Goal: Task Accomplishment & Management: Manage account settings

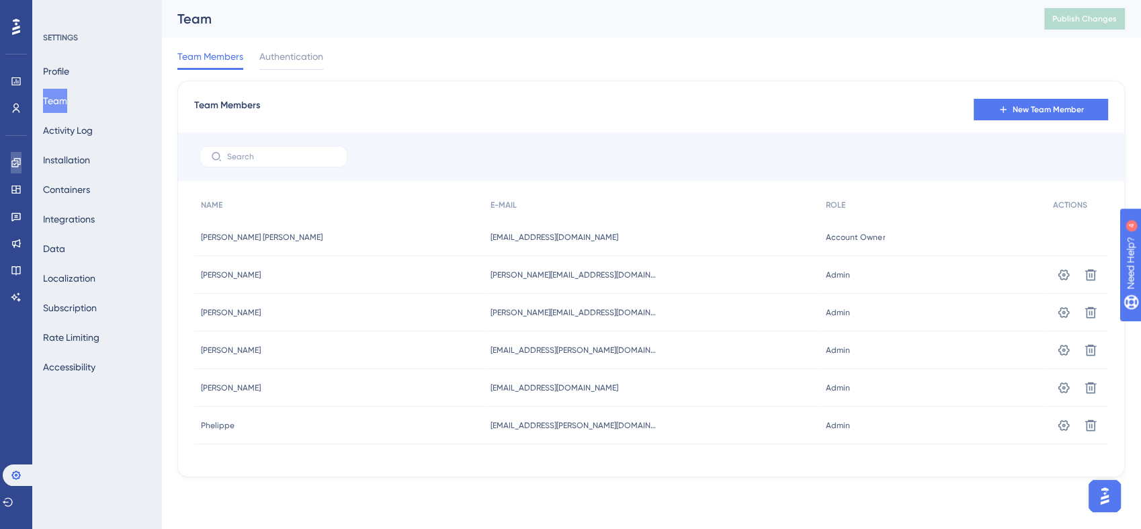
click at [16, 169] on link at bounding box center [16, 163] width 11 height 22
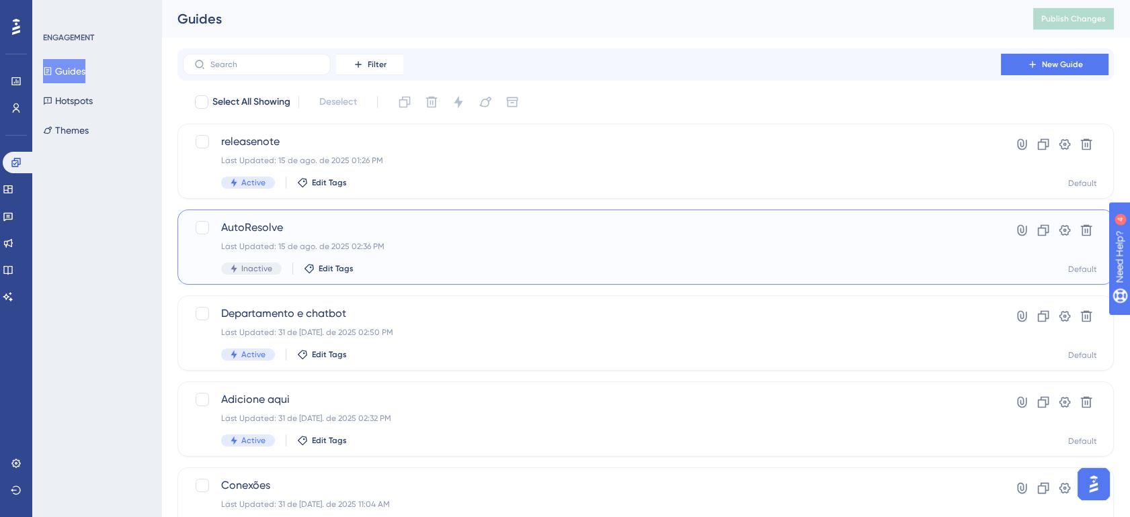
click at [542, 257] on div "AutoResolve Last Updated: 15 de ago. de 2025 02:36 PM Inactive Edit Tags" at bounding box center [591, 247] width 741 height 55
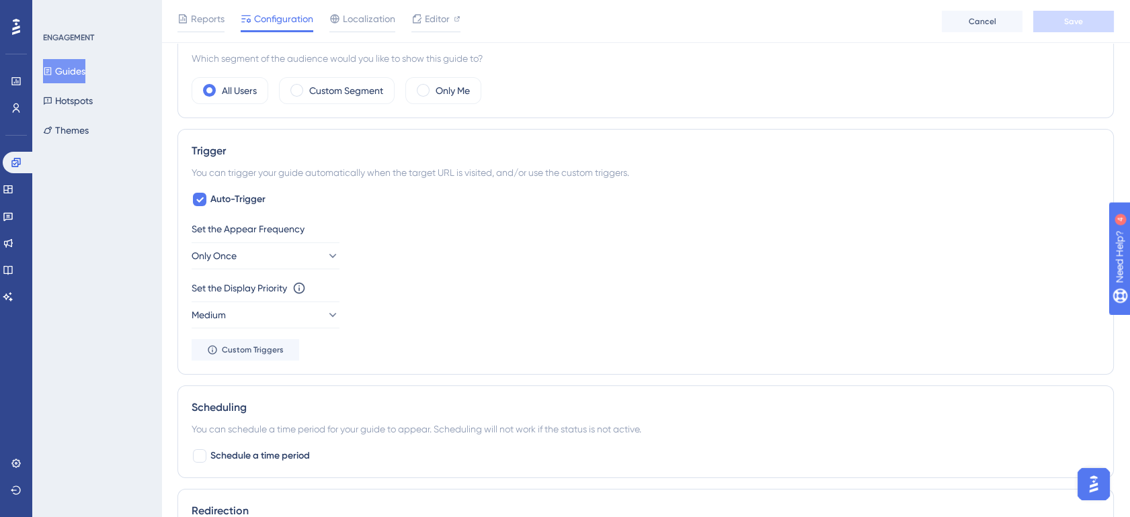
scroll to position [497, 0]
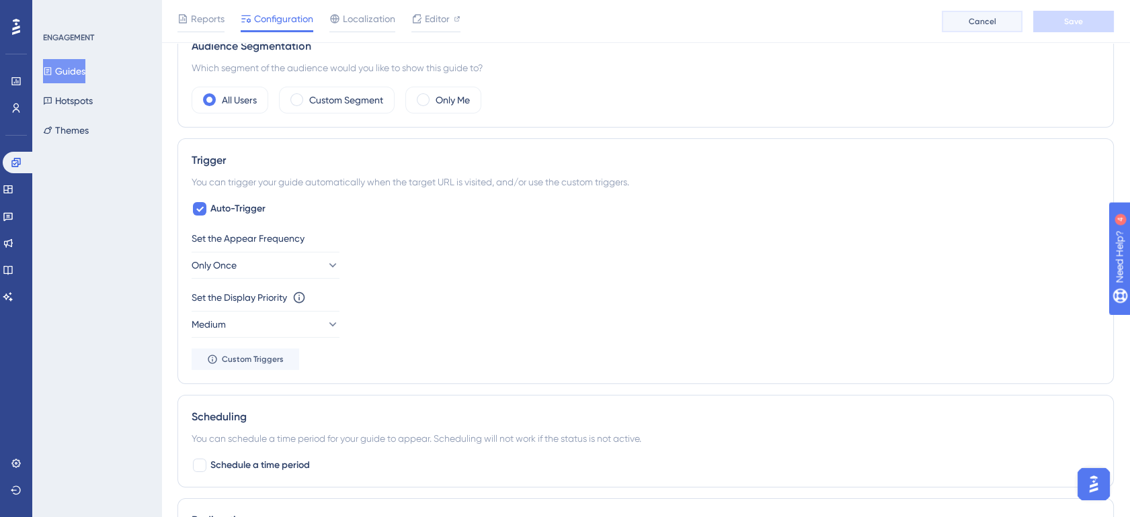
click at [969, 20] on span "Cancel" at bounding box center [982, 21] width 28 height 11
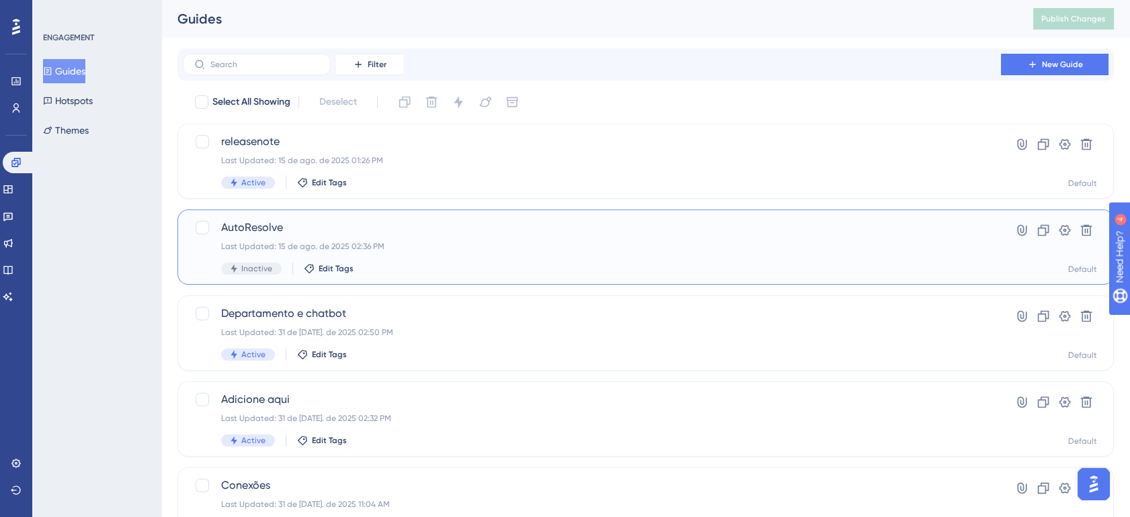
click at [637, 234] on span "AutoResolve" at bounding box center [591, 228] width 741 height 16
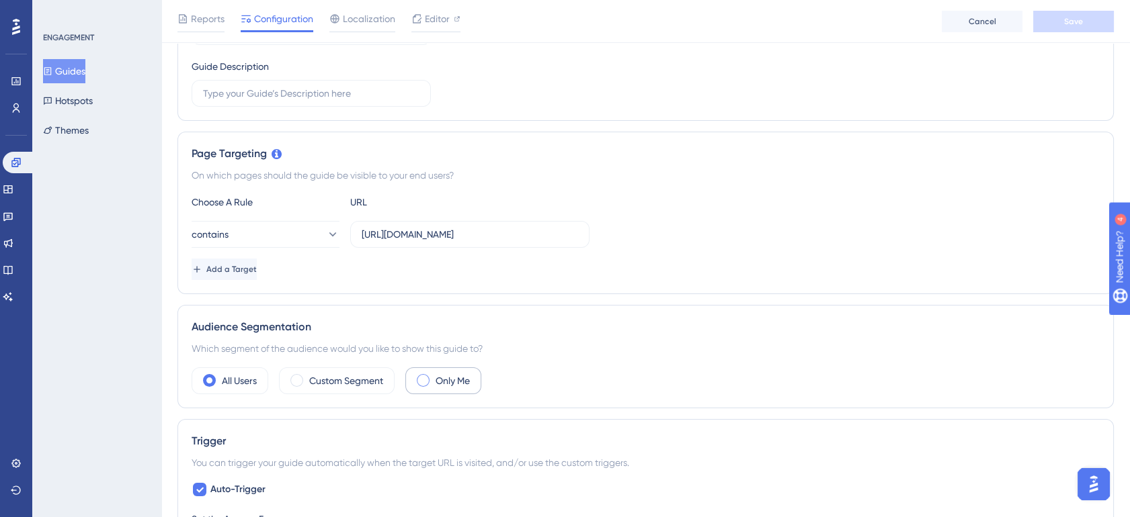
scroll to position [274, 0]
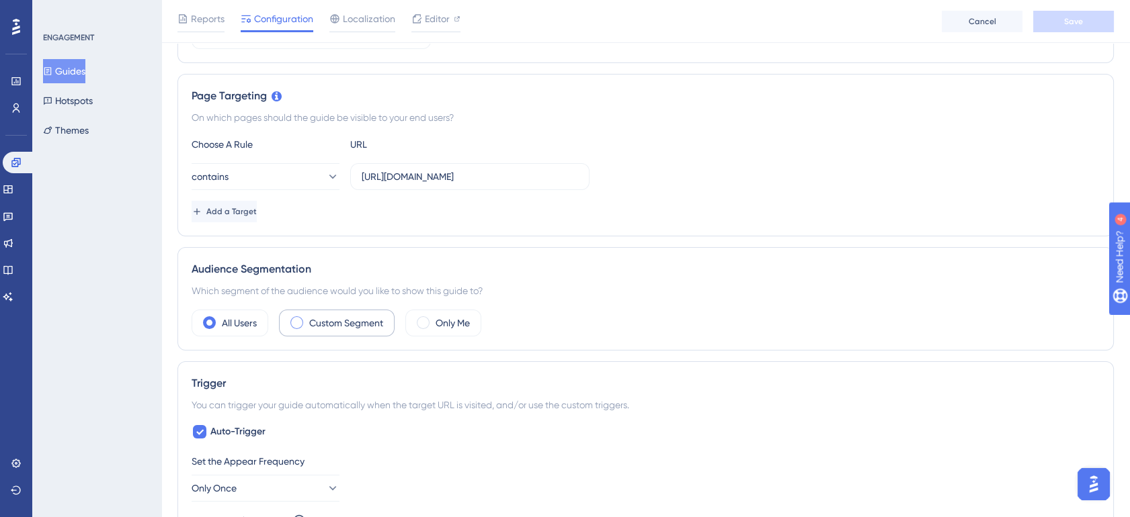
click at [371, 318] on label "Custom Segment" at bounding box center [346, 323] width 74 height 16
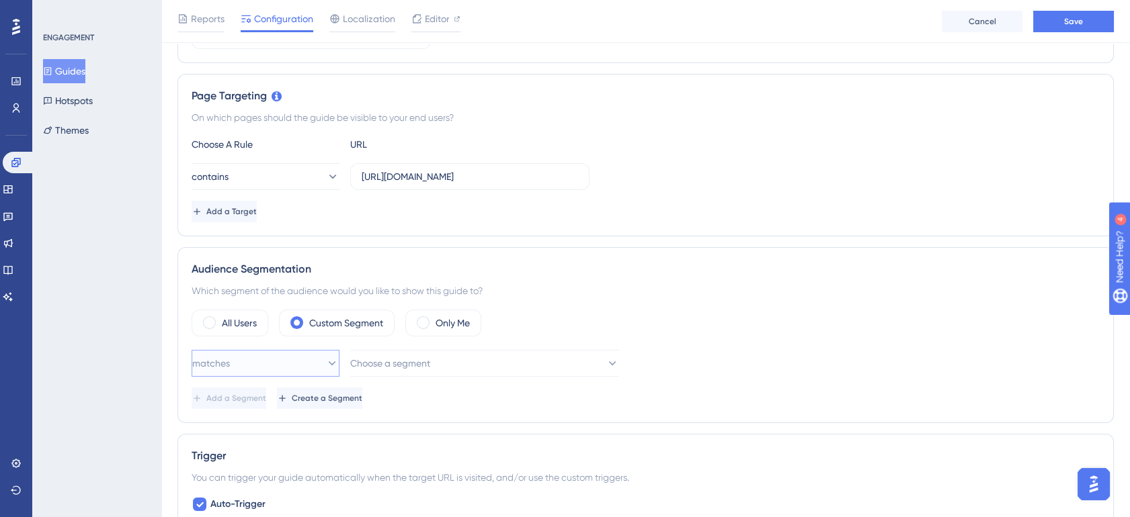
click at [328, 359] on button "matches" at bounding box center [266, 363] width 148 height 27
click at [306, 393] on div "matches matches" at bounding box center [265, 404] width 109 height 27
click at [387, 368] on span "Choose a segment" at bounding box center [391, 364] width 80 height 16
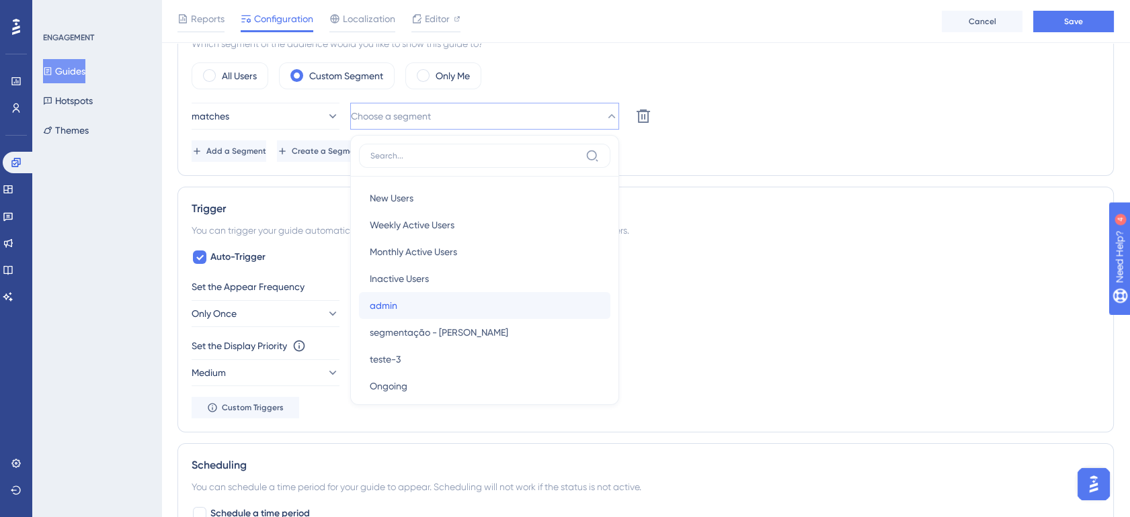
click at [433, 305] on div "admin admin" at bounding box center [485, 305] width 230 height 27
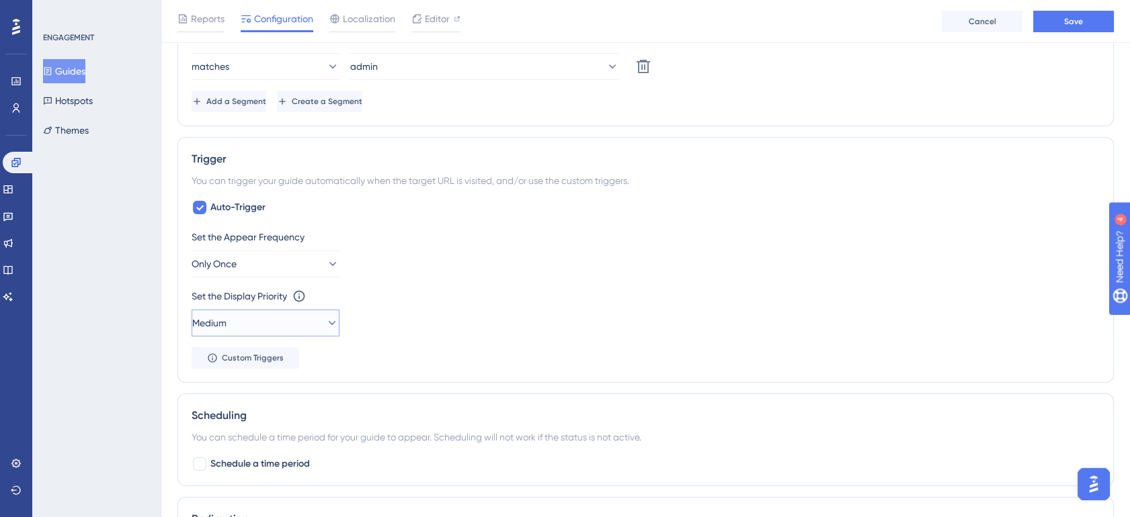
click at [285, 321] on button "Medium" at bounding box center [266, 323] width 148 height 27
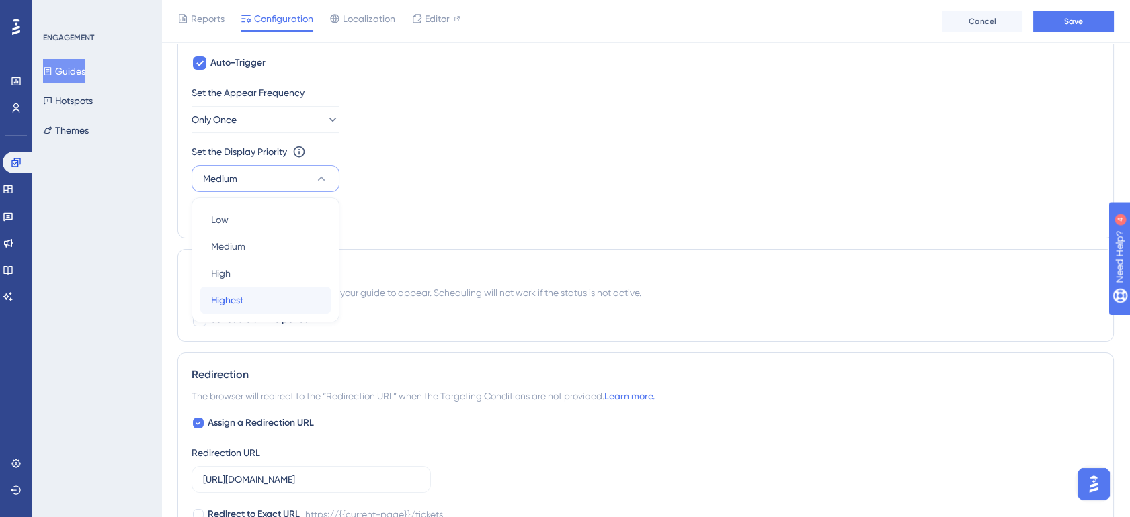
click at [290, 297] on div "Highest Highest" at bounding box center [265, 300] width 109 height 27
click at [294, 126] on button "Only Once" at bounding box center [266, 119] width 148 height 27
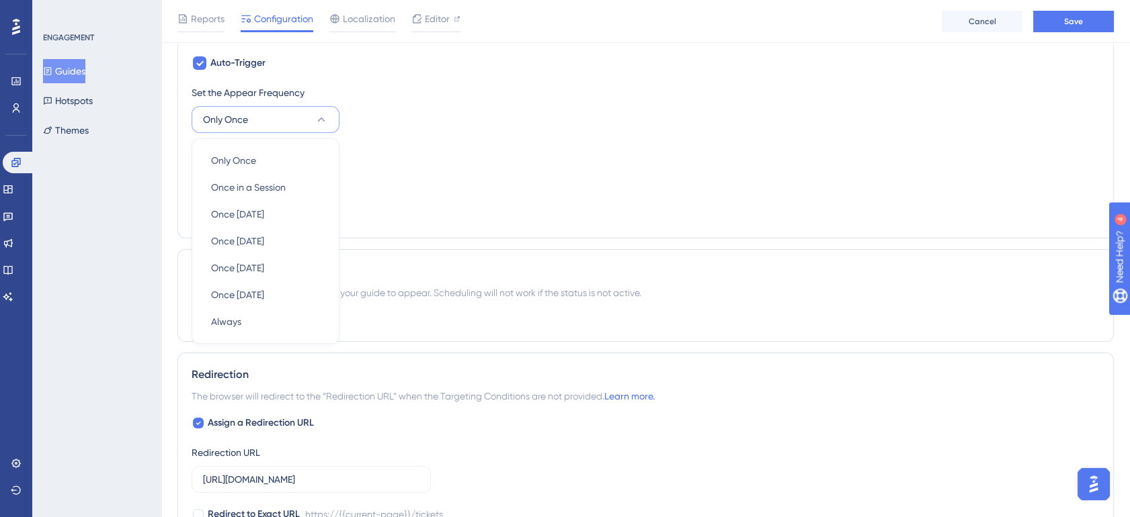
scroll to position [697, 0]
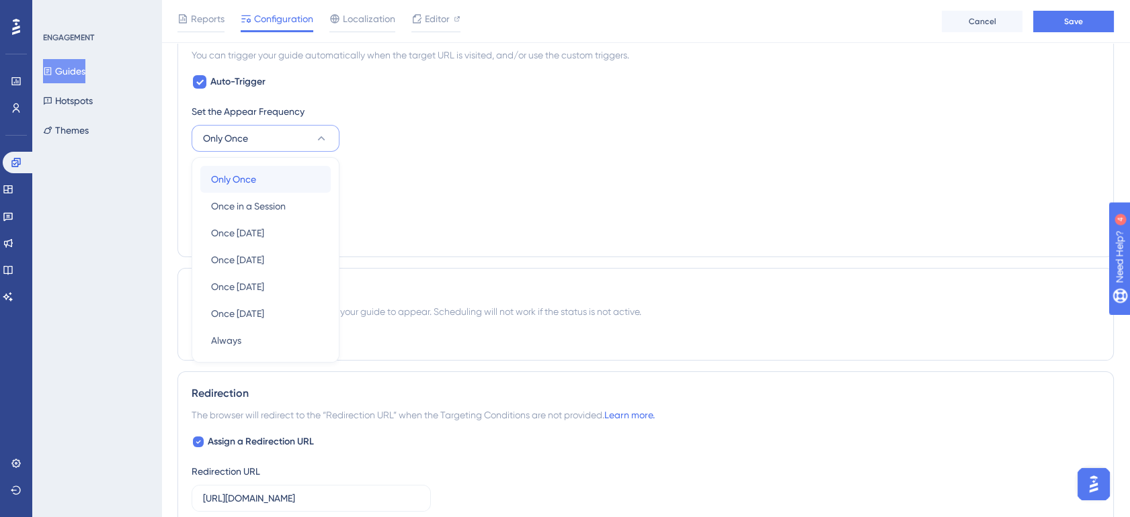
click at [281, 173] on div "Only Once Only Once" at bounding box center [265, 179] width 109 height 27
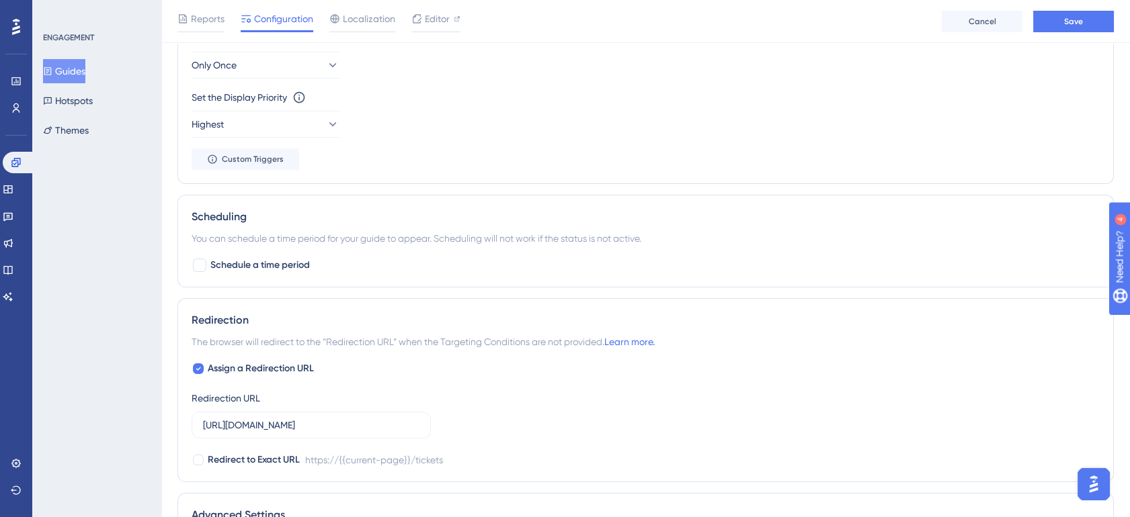
scroll to position [771, 0]
click at [301, 261] on span "Schedule a time period" at bounding box center [259, 264] width 99 height 16
checkbox input "true"
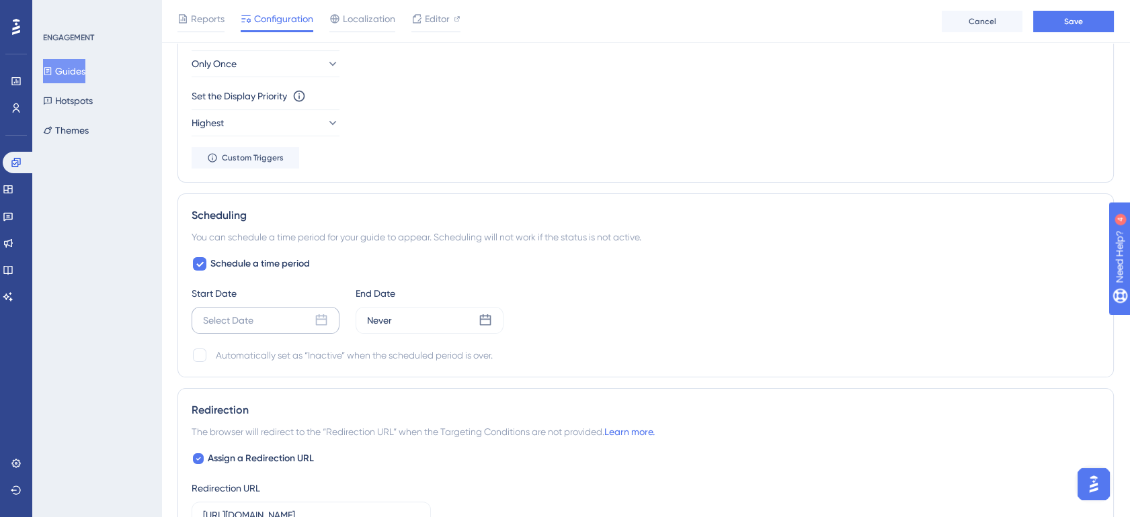
click at [271, 321] on div "Select Date" at bounding box center [266, 320] width 148 height 27
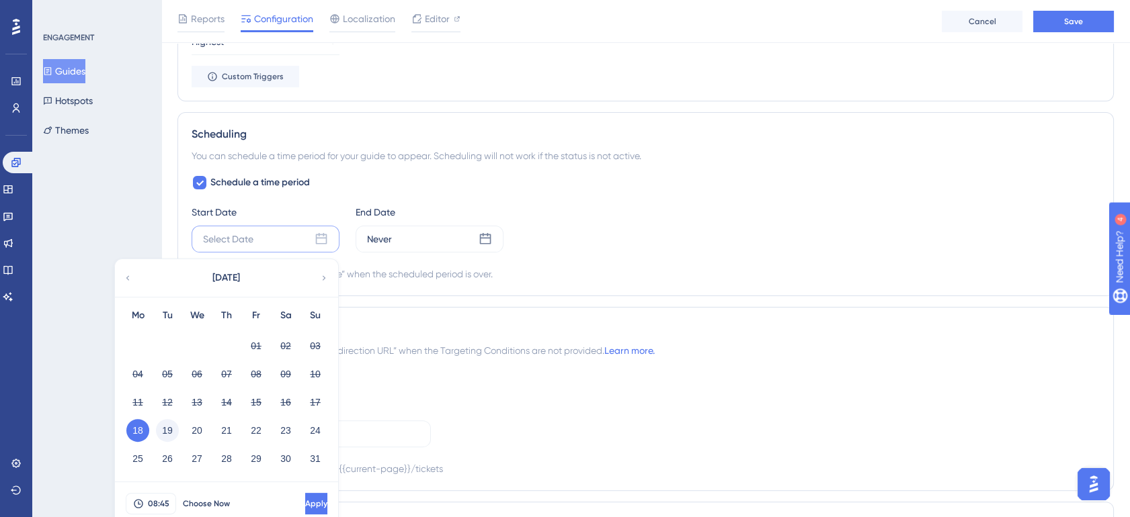
scroll to position [871, 0]
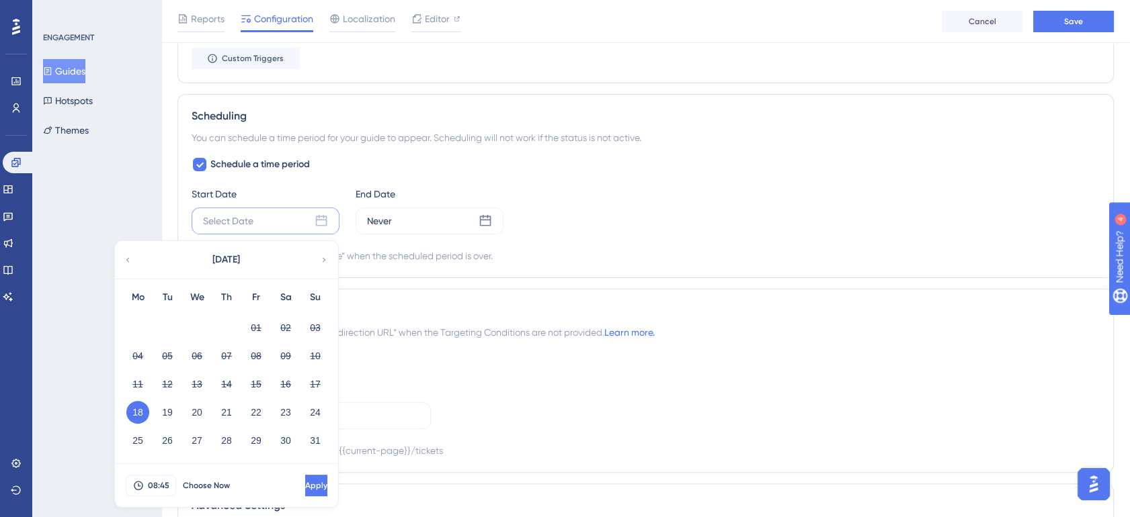
click at [140, 413] on button "18" at bounding box center [137, 412] width 23 height 23
click at [411, 231] on div "Never" at bounding box center [430, 221] width 148 height 27
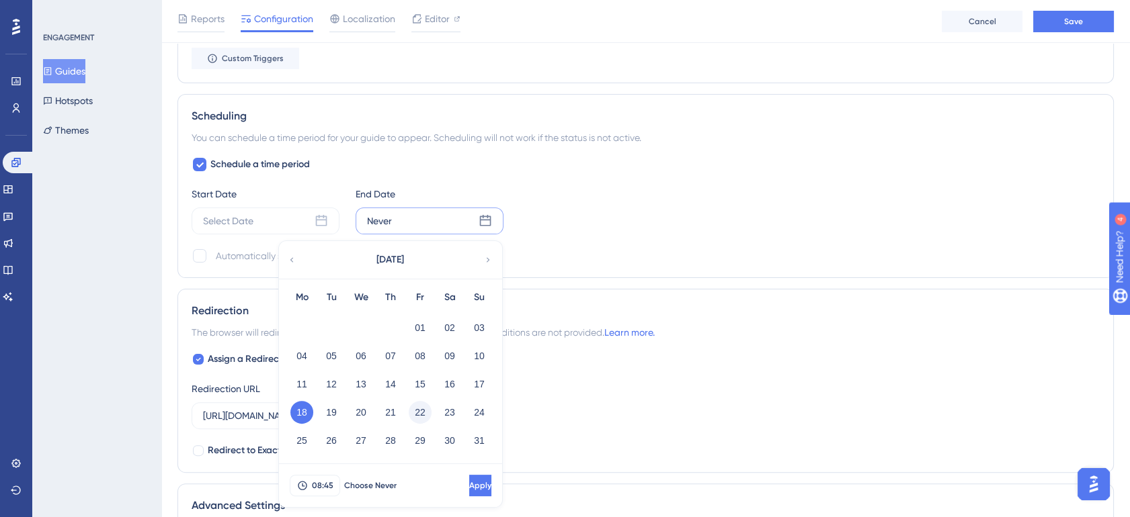
click at [423, 414] on button "22" at bounding box center [420, 412] width 23 height 23
click at [323, 484] on span "08:45" at bounding box center [323, 485] width 22 height 11
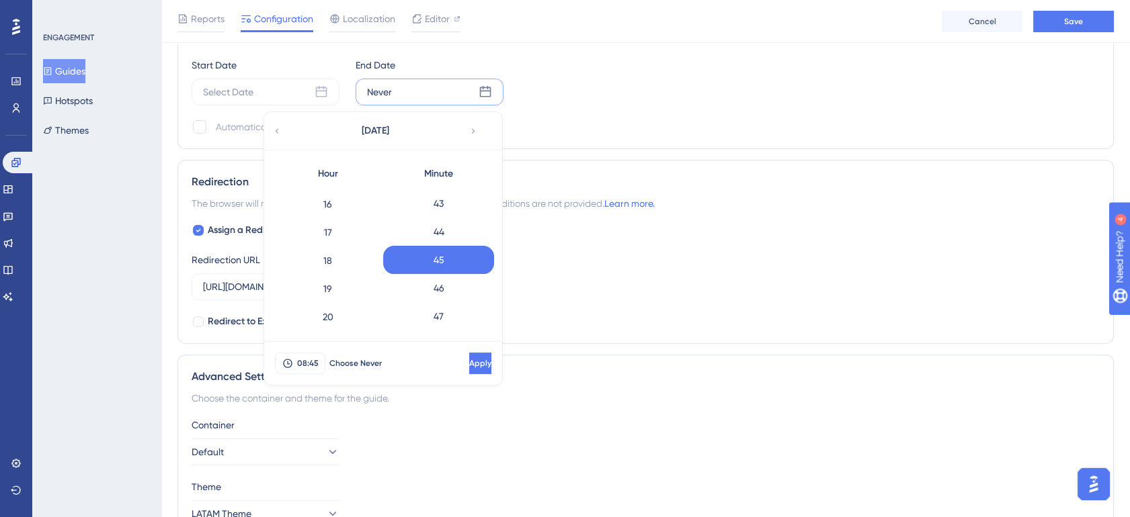
scroll to position [433, 0]
click at [343, 266] on div "18" at bounding box center [327, 276] width 111 height 28
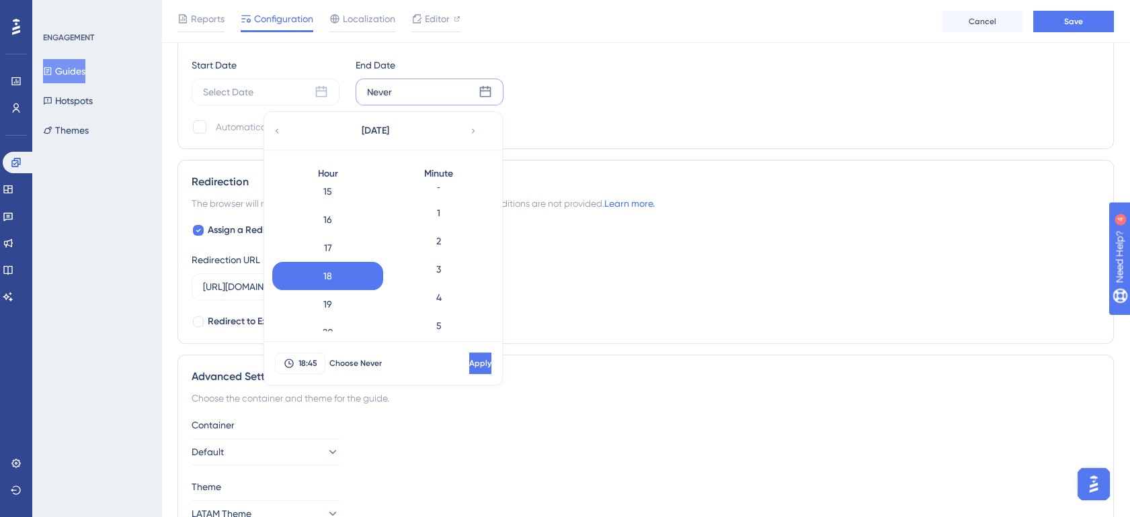
scroll to position [0, 0]
click at [462, 200] on div "0" at bounding box center [438, 201] width 111 height 28
click at [468, 363] on span "Apply" at bounding box center [479, 363] width 22 height 11
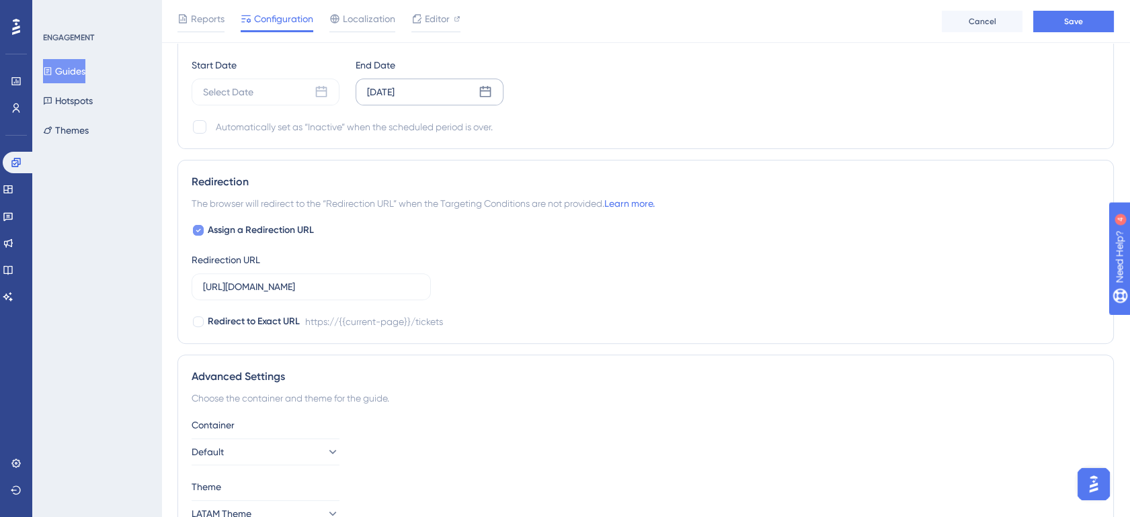
click at [272, 233] on span "Assign a Redirection URL" at bounding box center [261, 230] width 106 height 16
checkbox input "false"
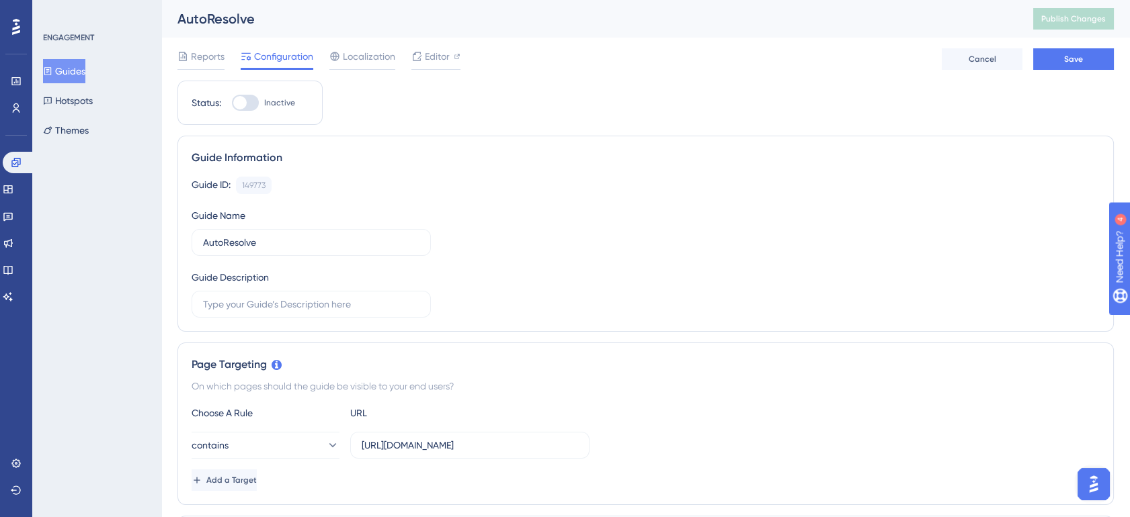
click at [241, 96] on div at bounding box center [239, 102] width 13 height 13
click at [232, 103] on input "Inactive" at bounding box center [231, 103] width 1 height 1
checkbox input "true"
click at [1059, 62] on button "Save" at bounding box center [1073, 59] width 81 height 22
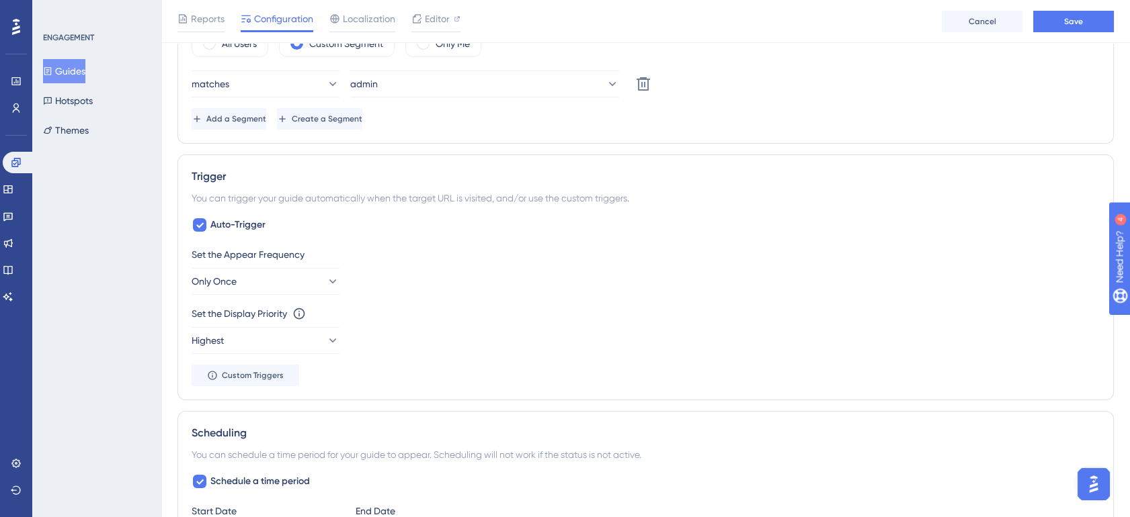
scroll to position [646, 0]
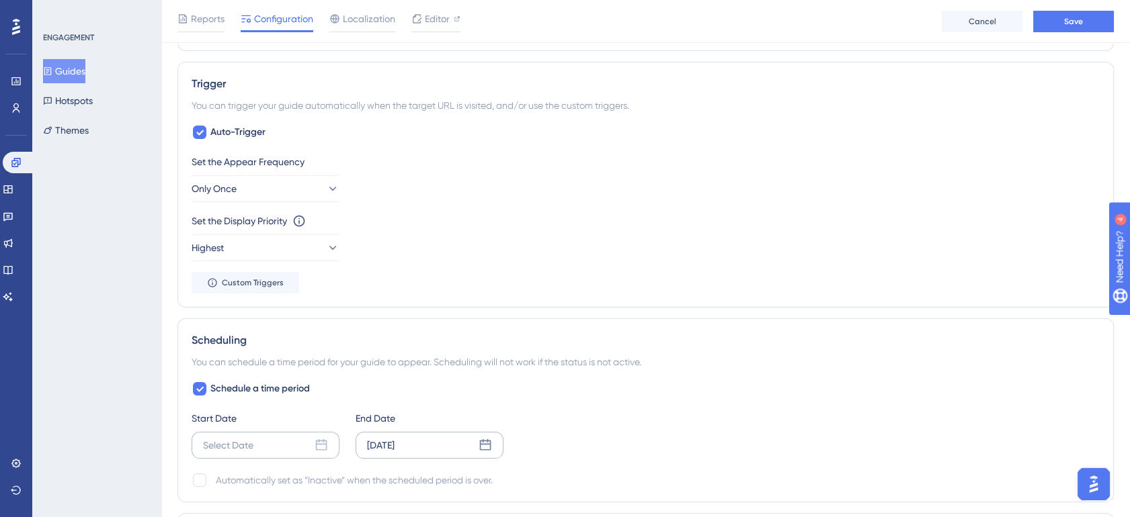
click at [310, 446] on div "Select Date" at bounding box center [266, 445] width 148 height 27
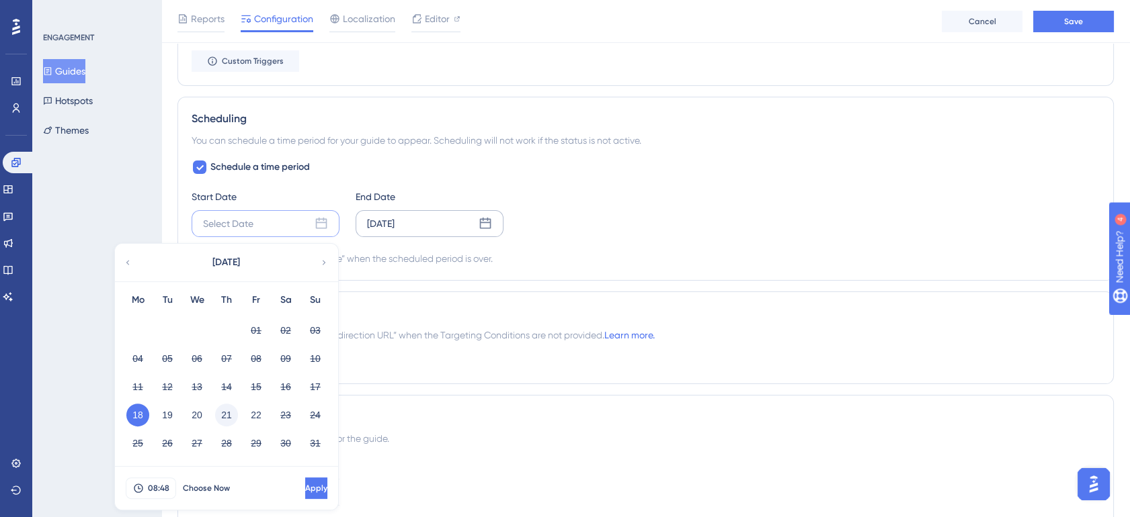
scroll to position [871, 0]
click at [133, 413] on button "18" at bounding box center [137, 412] width 23 height 23
click at [305, 480] on span "Apply" at bounding box center [316, 485] width 22 height 11
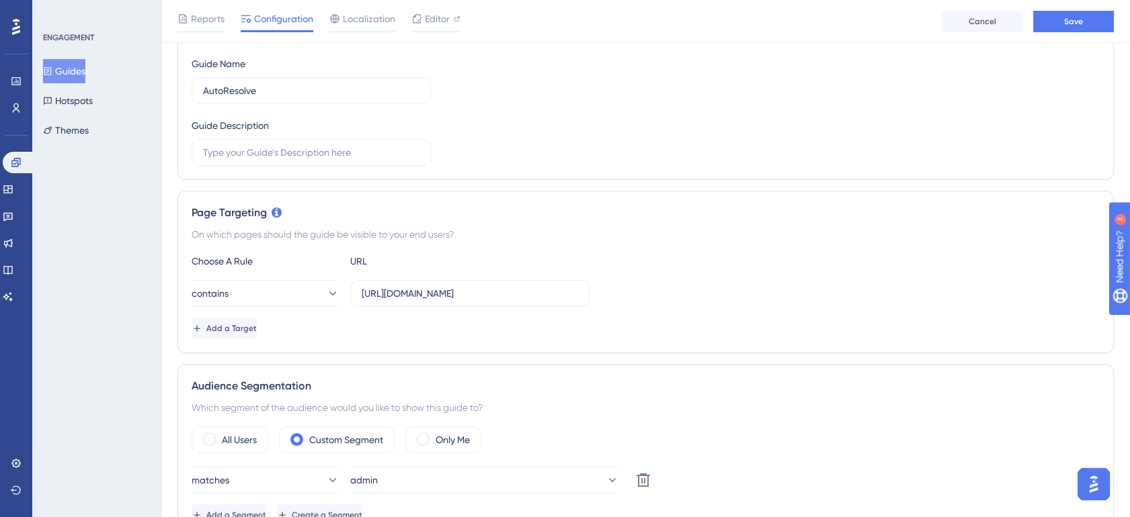
scroll to position [0, 0]
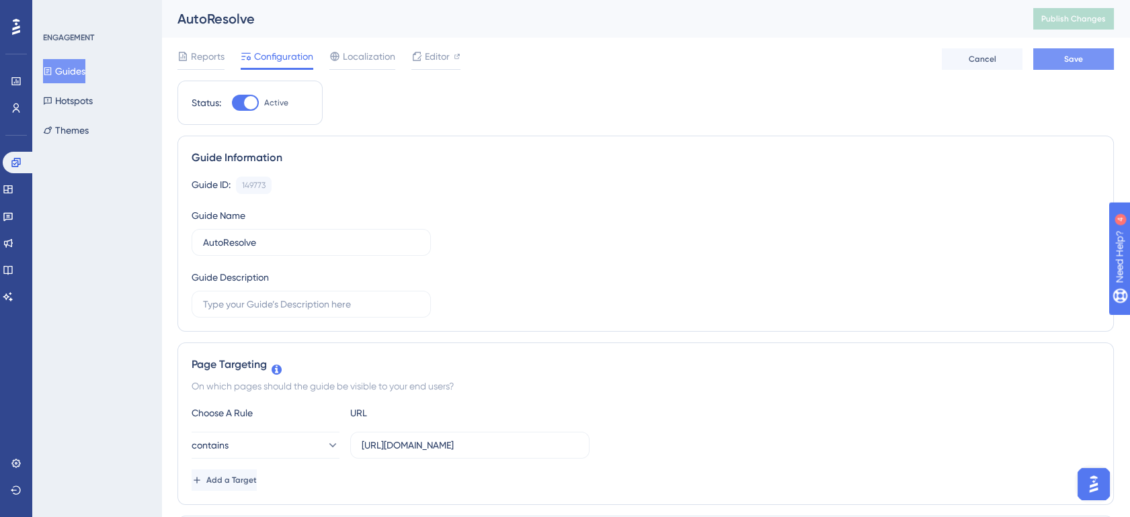
click at [1075, 67] on button "Save" at bounding box center [1073, 59] width 81 height 22
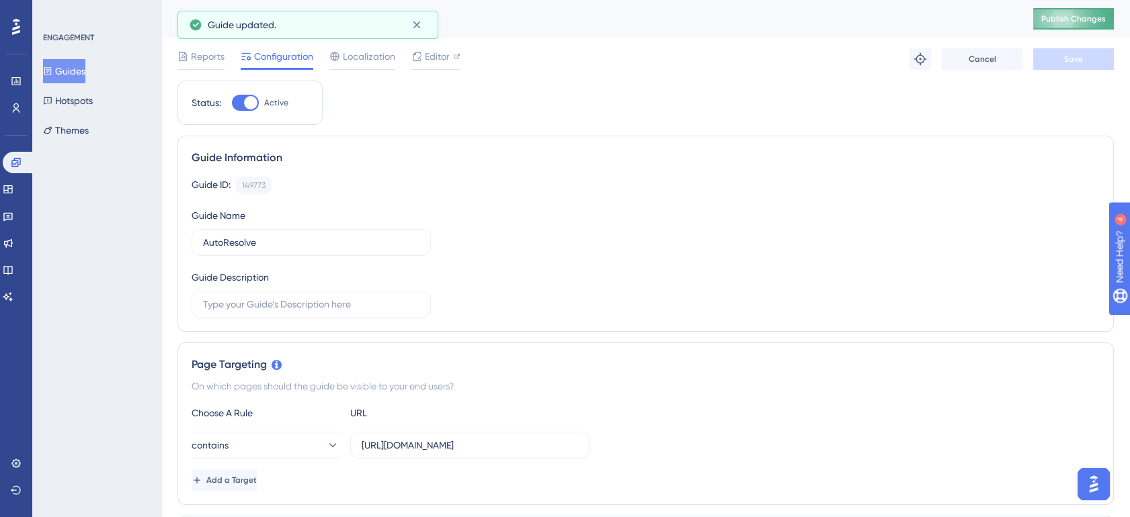
click at [1077, 18] on span "Publish Changes" at bounding box center [1073, 18] width 65 height 11
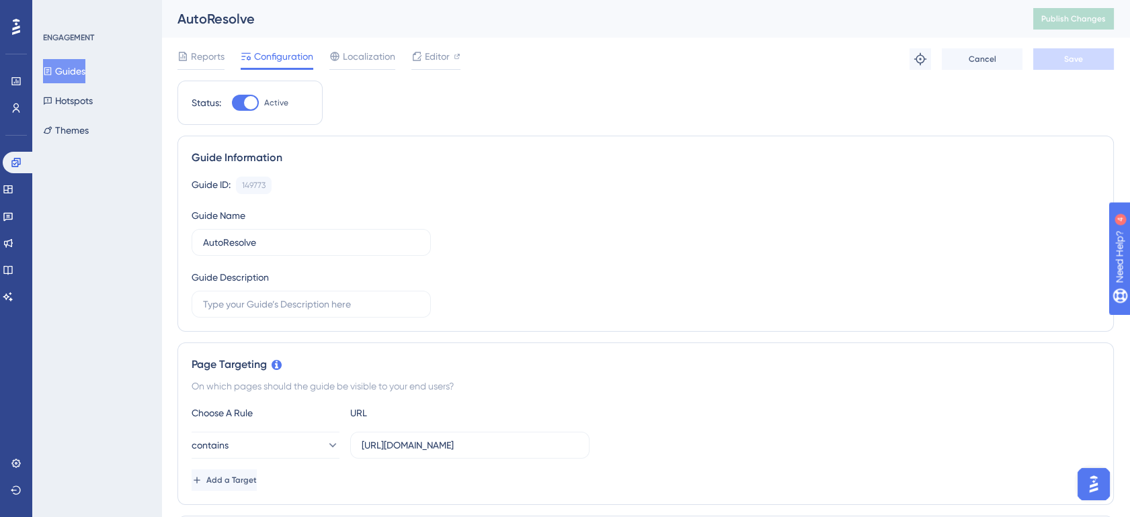
click at [79, 70] on button "Guides" at bounding box center [64, 71] width 42 height 24
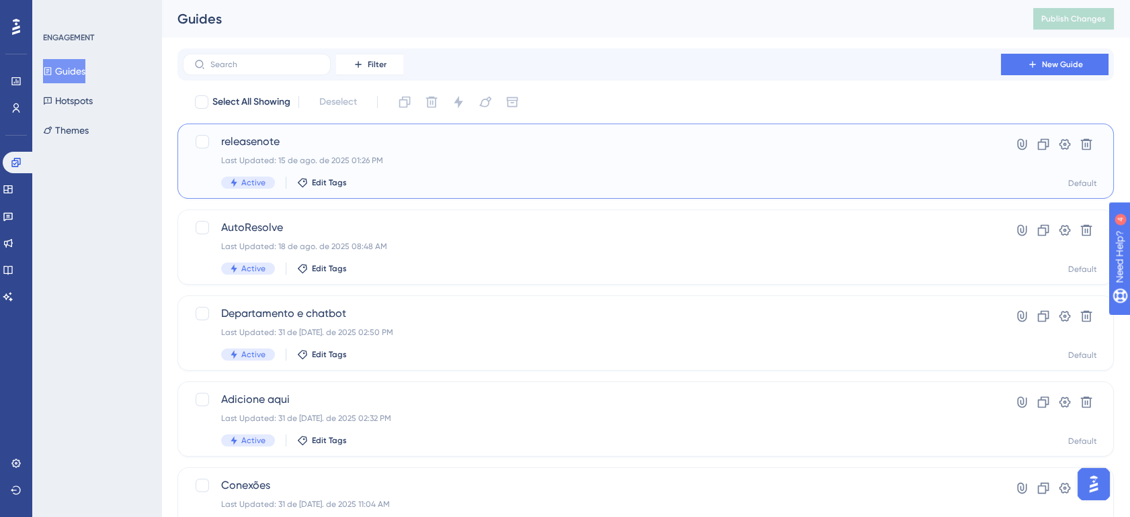
click at [673, 177] on div "Active Edit Tags" at bounding box center [591, 183] width 741 height 12
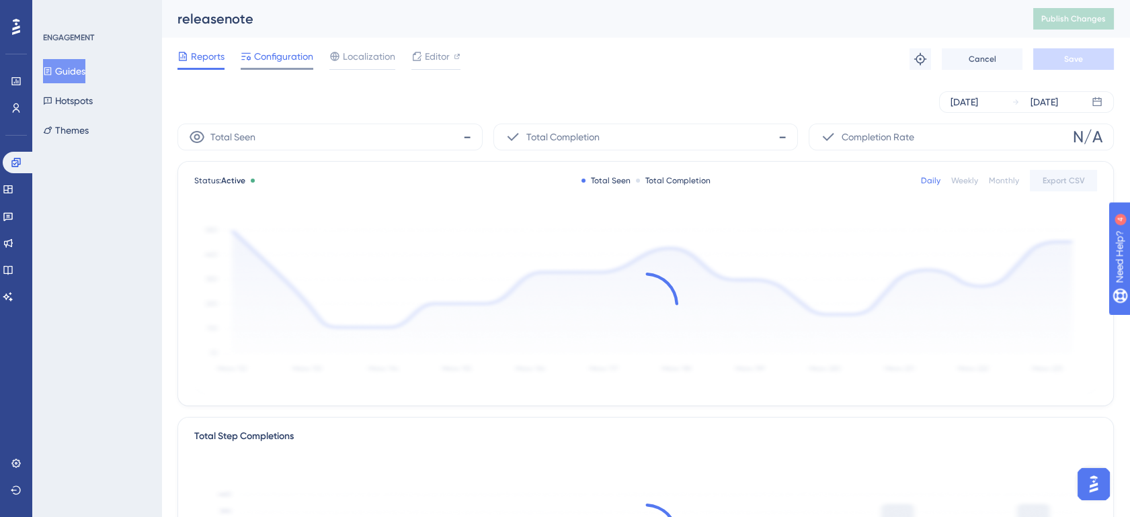
click at [284, 64] on span "Configuration" at bounding box center [283, 56] width 59 height 16
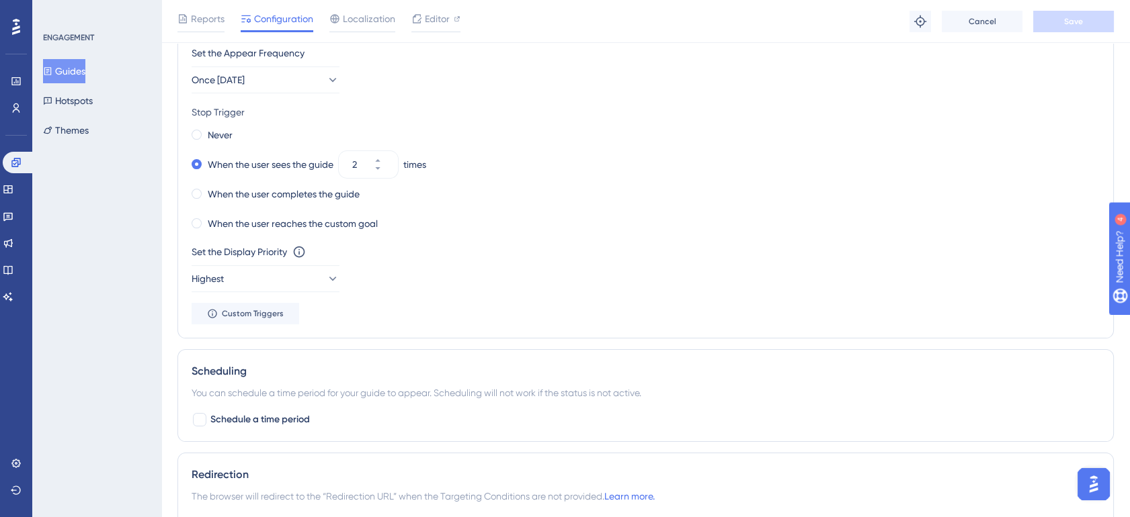
scroll to position [697, 0]
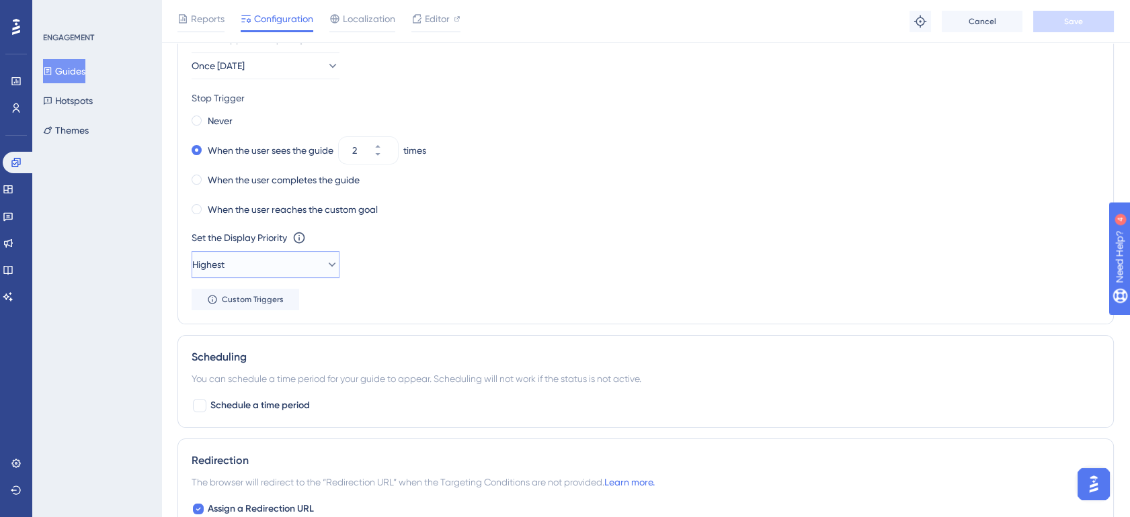
click at [300, 265] on button "Highest" at bounding box center [266, 264] width 148 height 27
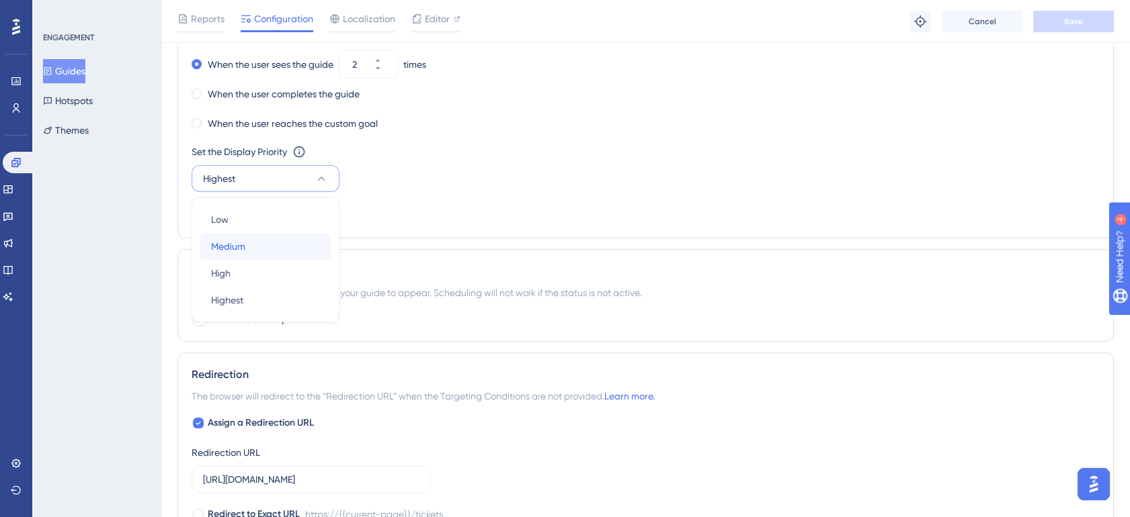
click at [267, 248] on div "Medium Medium" at bounding box center [265, 246] width 109 height 27
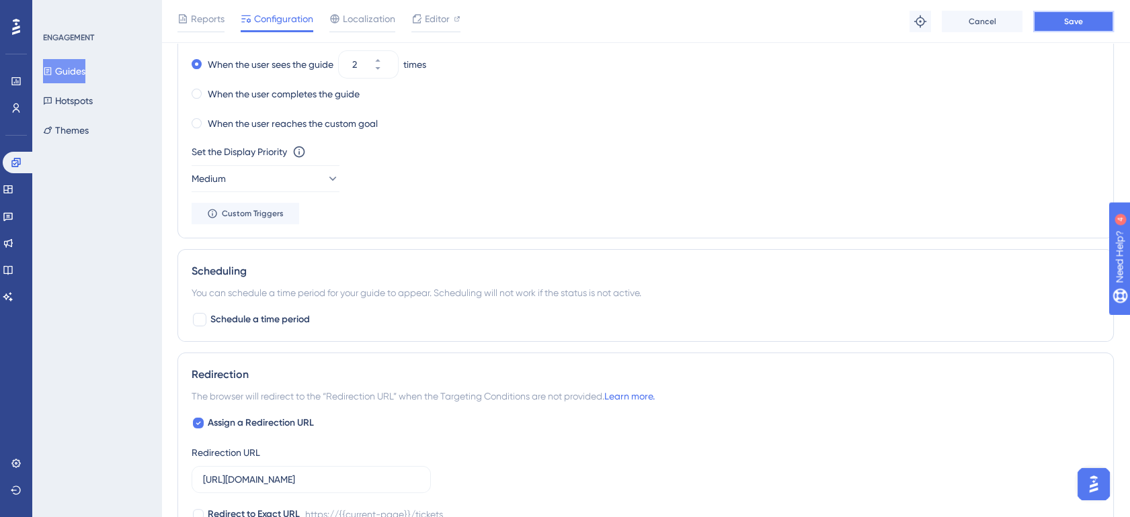
click at [1063, 11] on button "Save" at bounding box center [1073, 22] width 81 height 22
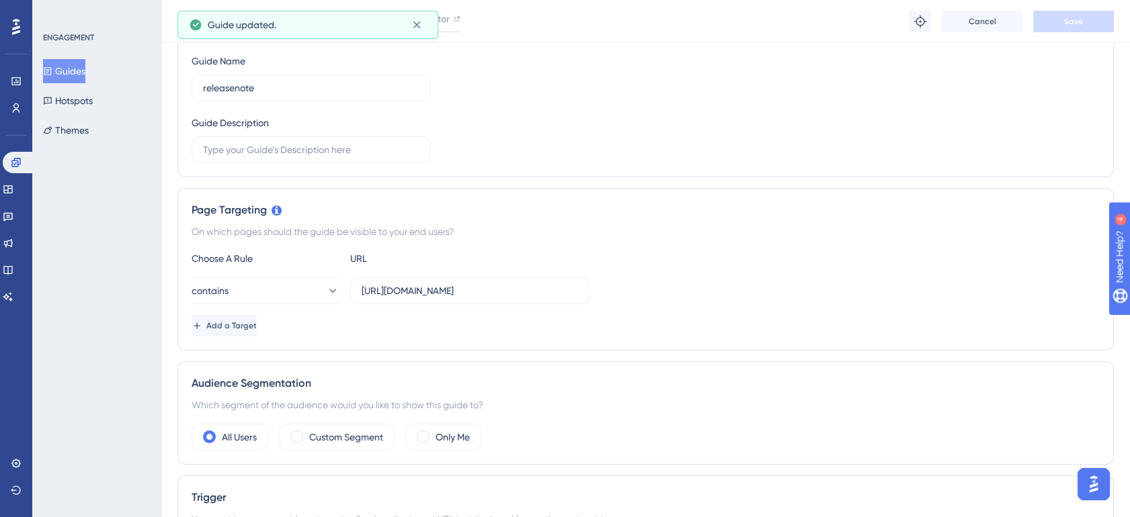
scroll to position [0, 0]
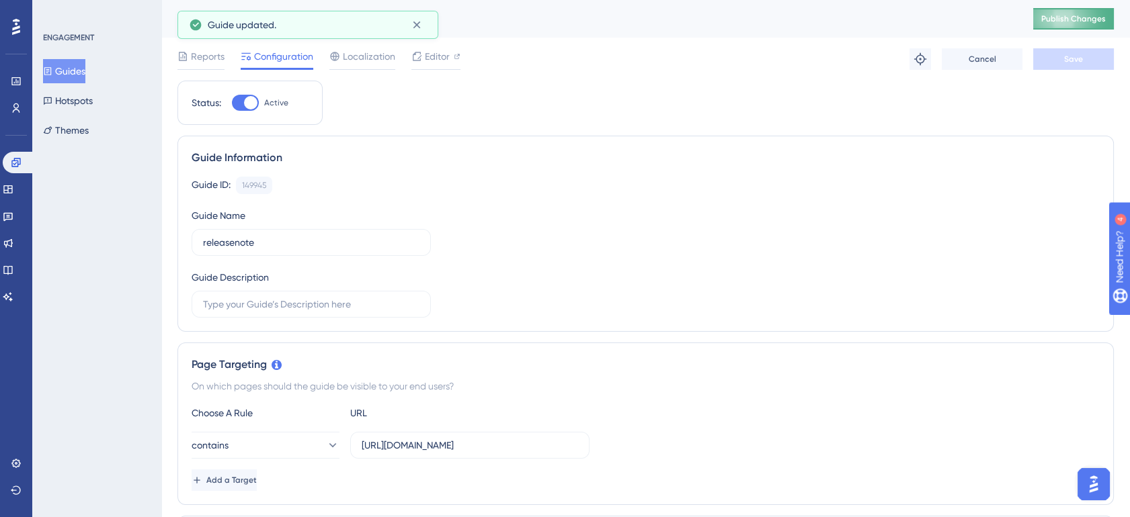
click at [1081, 16] on span "Publish Changes" at bounding box center [1073, 18] width 65 height 11
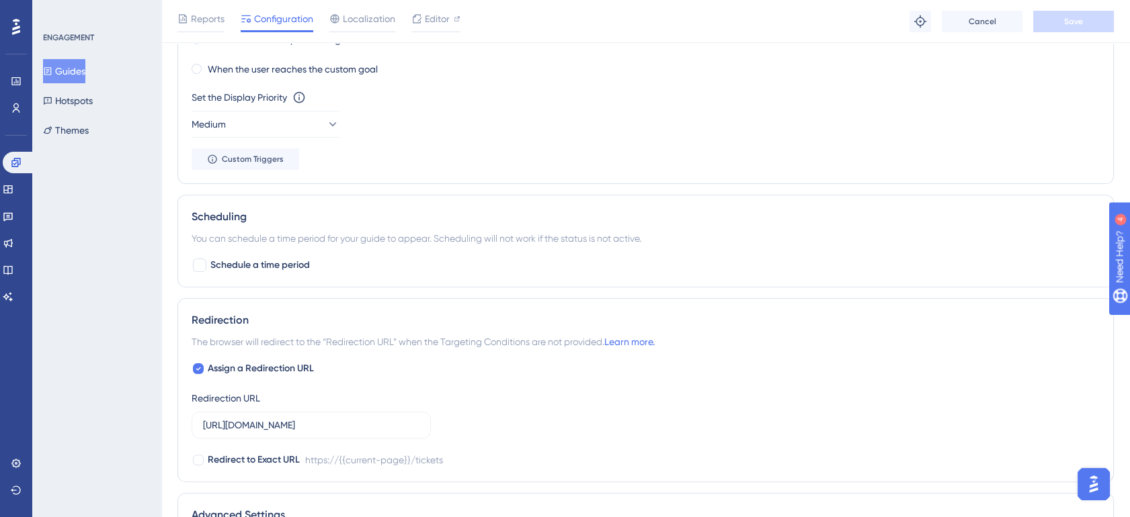
scroll to position [846, 0]
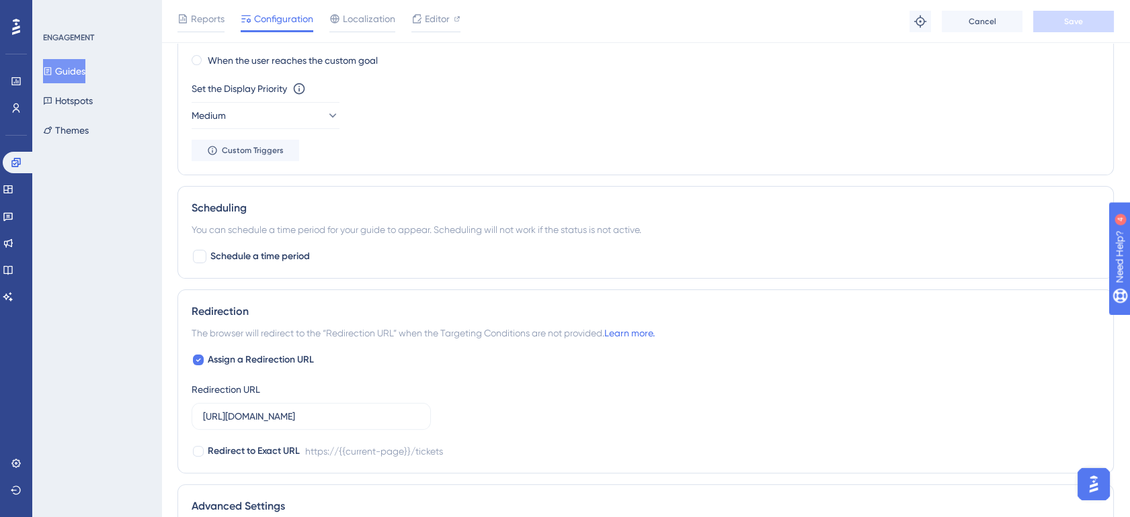
click at [82, 68] on button "Guides" at bounding box center [64, 71] width 42 height 24
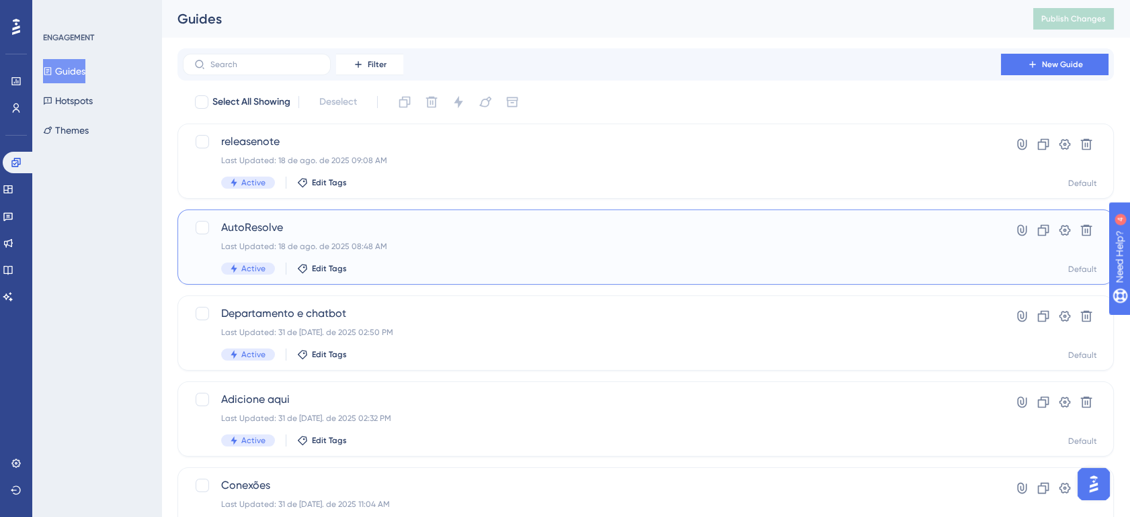
click at [515, 245] on div "Last Updated: 18 de ago. de 2025 08:48 AM" at bounding box center [591, 246] width 741 height 11
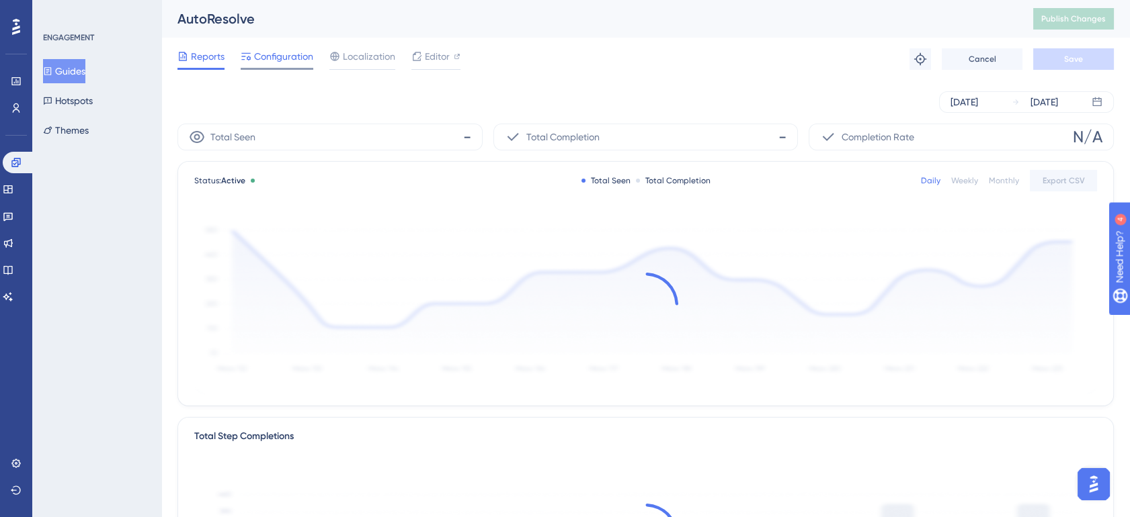
click at [270, 65] on div "Configuration" at bounding box center [277, 59] width 73 height 22
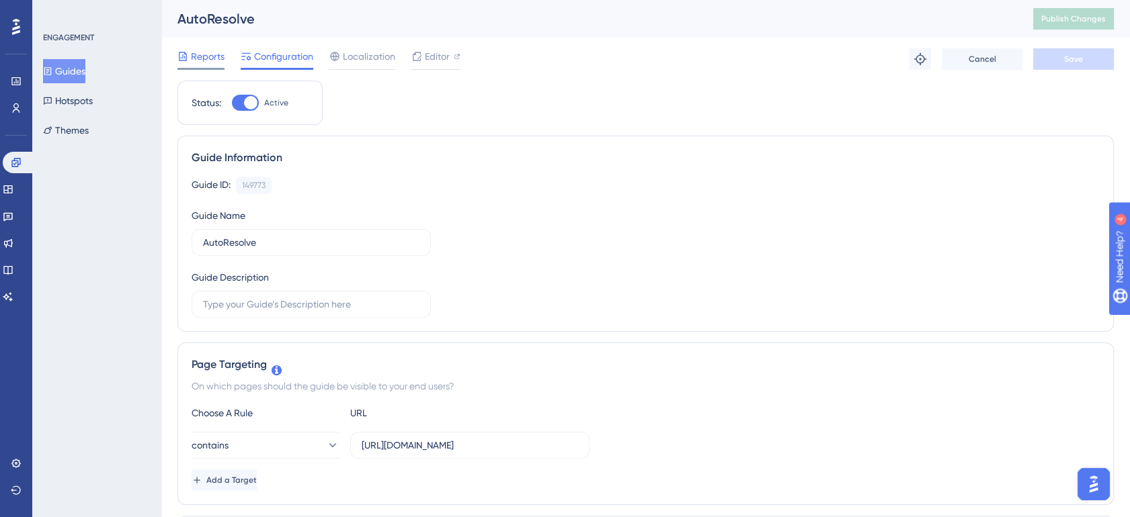
click at [199, 50] on span "Reports" at bounding box center [208, 56] width 34 height 16
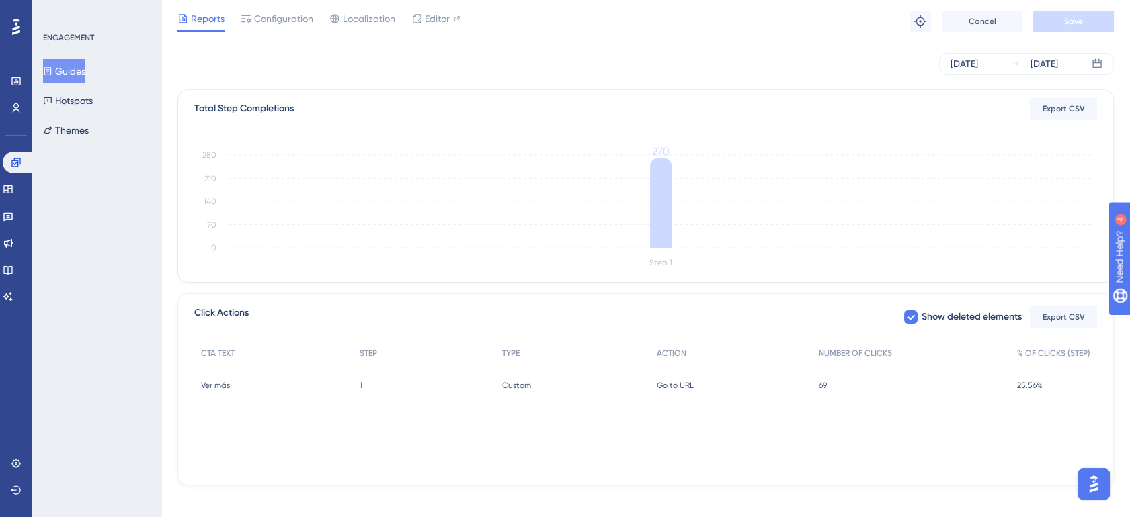
scroll to position [333, 0]
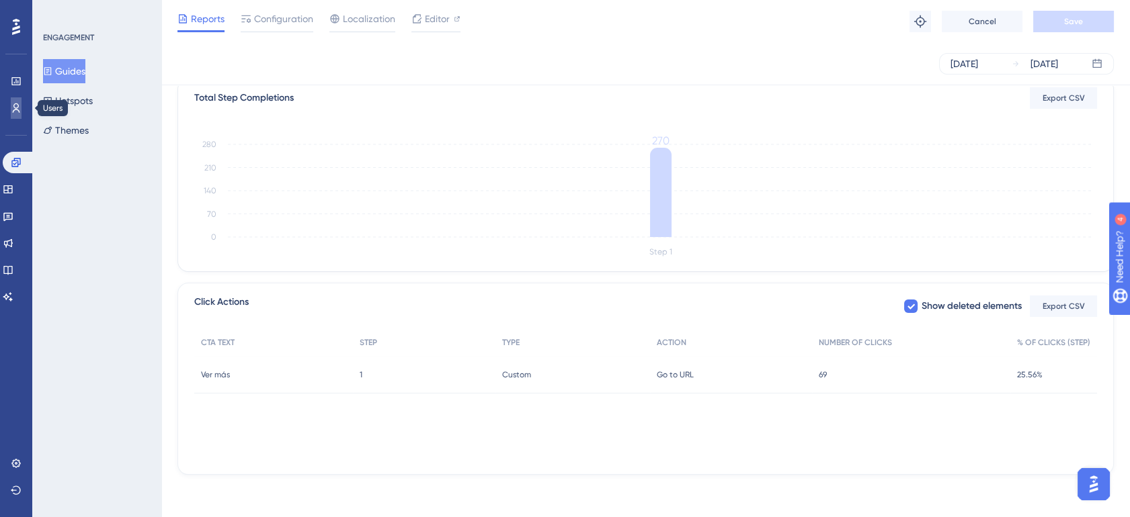
click at [13, 110] on icon at bounding box center [16, 108] width 11 height 11
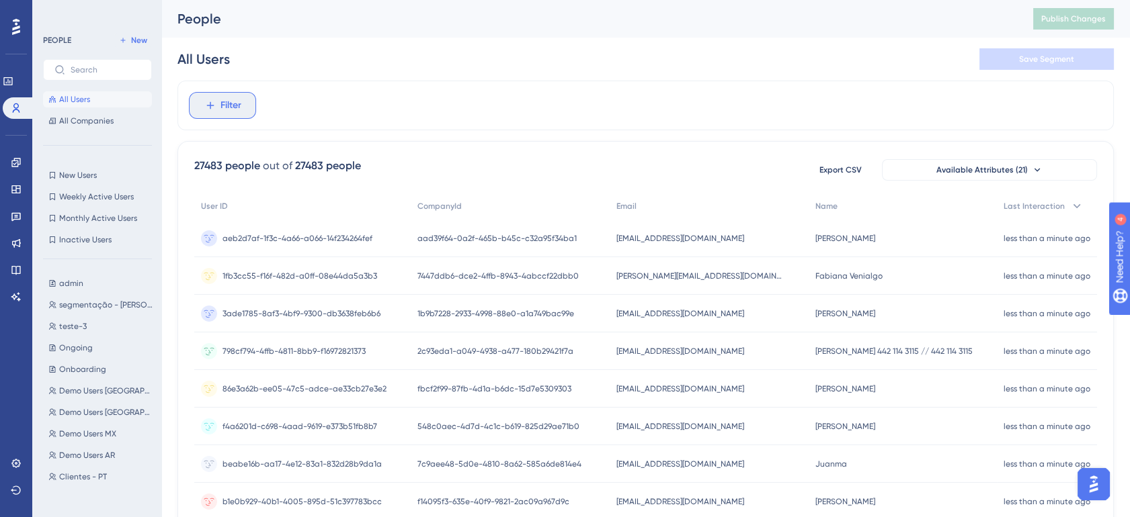
click at [233, 109] on span "Filter" at bounding box center [230, 105] width 21 height 16
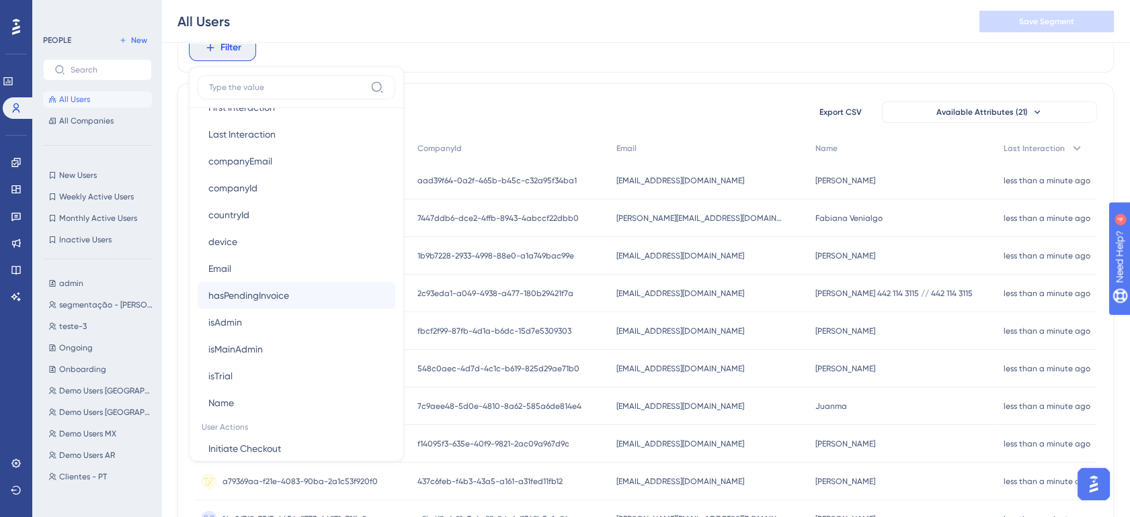
scroll to position [721, 0]
click at [294, 291] on button "isAdmin isAdmin" at bounding box center [297, 298] width 198 height 27
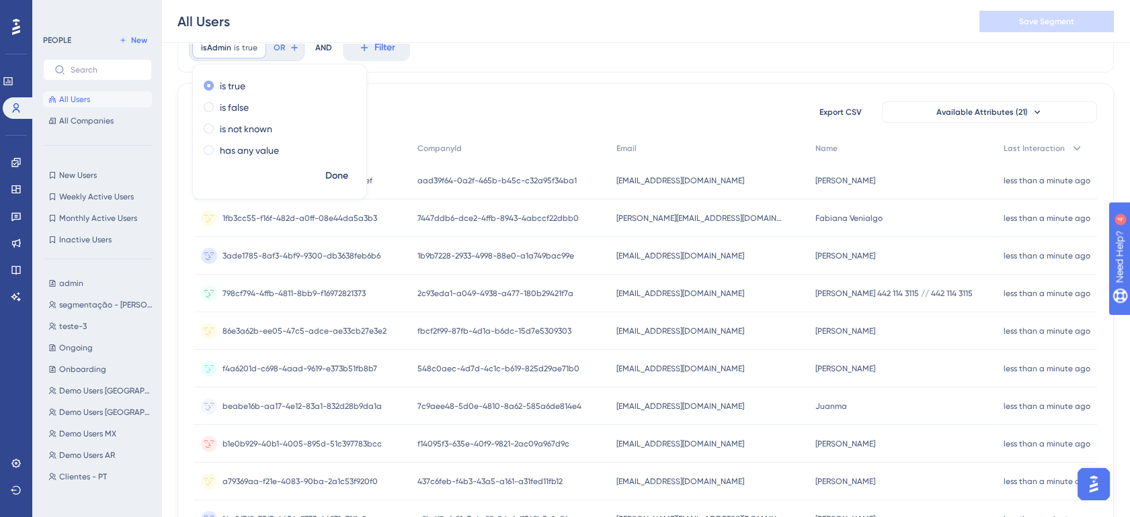
click at [245, 87] on label "is true" at bounding box center [233, 86] width 26 height 16
click at [333, 175] on span "Done" at bounding box center [336, 176] width 23 height 16
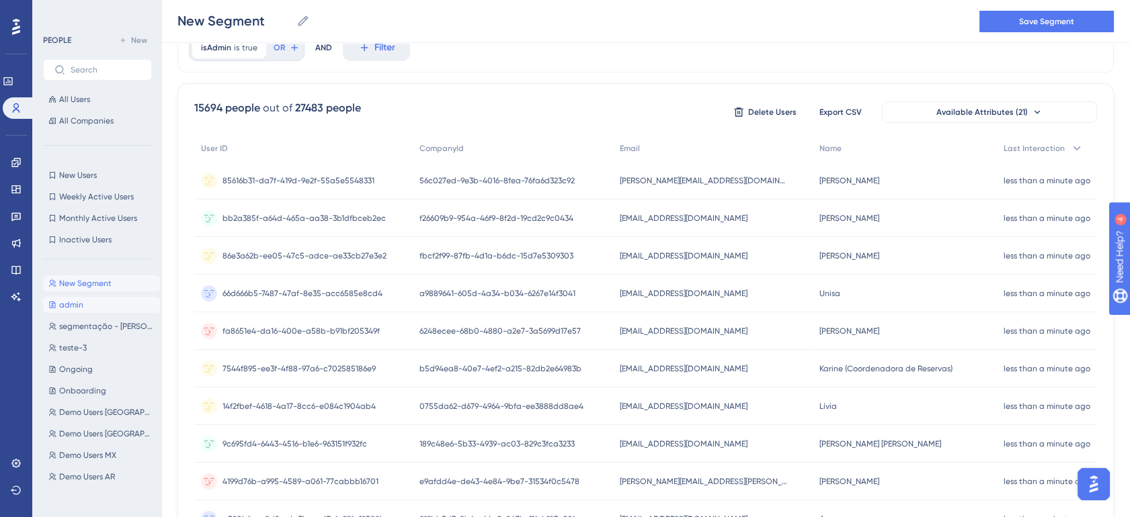
click at [78, 303] on span "admin" at bounding box center [71, 305] width 24 height 11
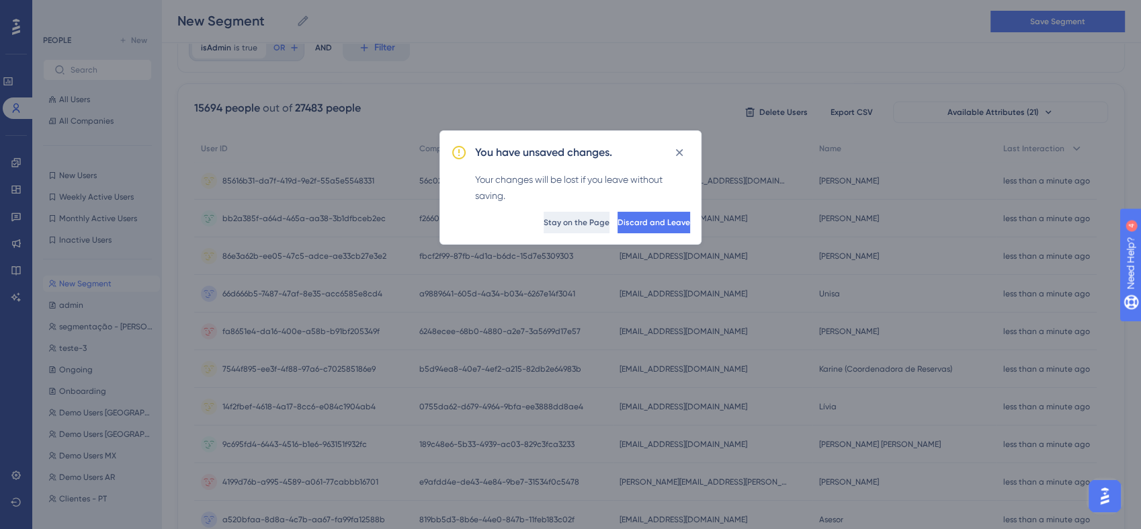
click at [544, 223] on span "Stay on the Page" at bounding box center [577, 222] width 66 height 11
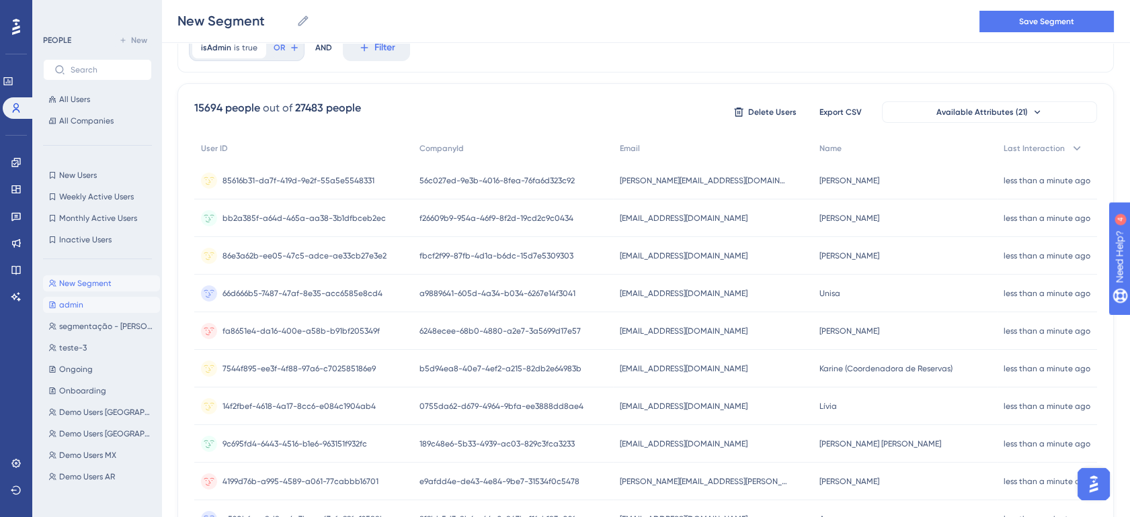
click at [78, 300] on span "admin" at bounding box center [71, 305] width 24 height 11
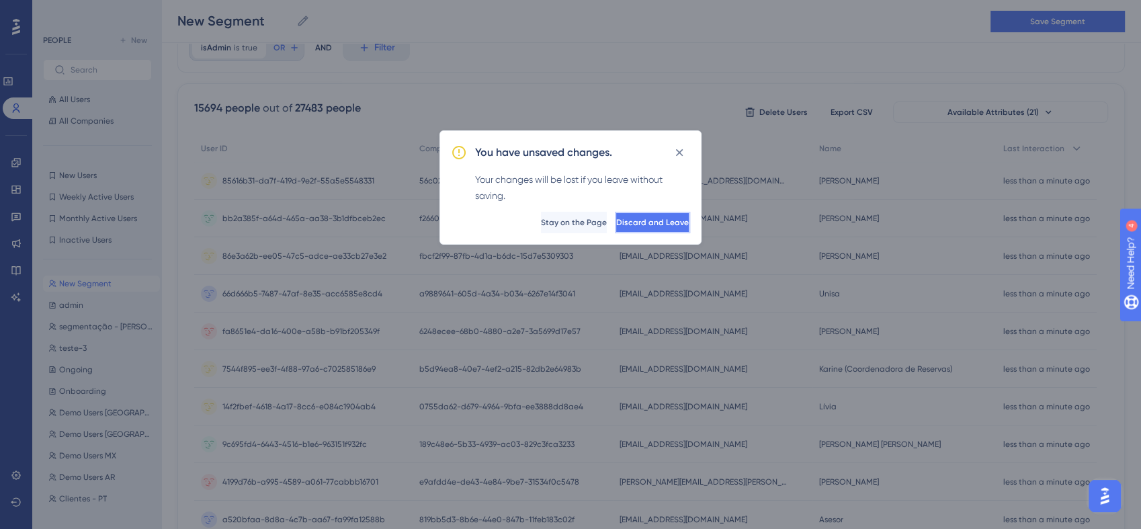
click at [657, 222] on span "Discard and Leave" at bounding box center [652, 222] width 73 height 11
type input "admin"
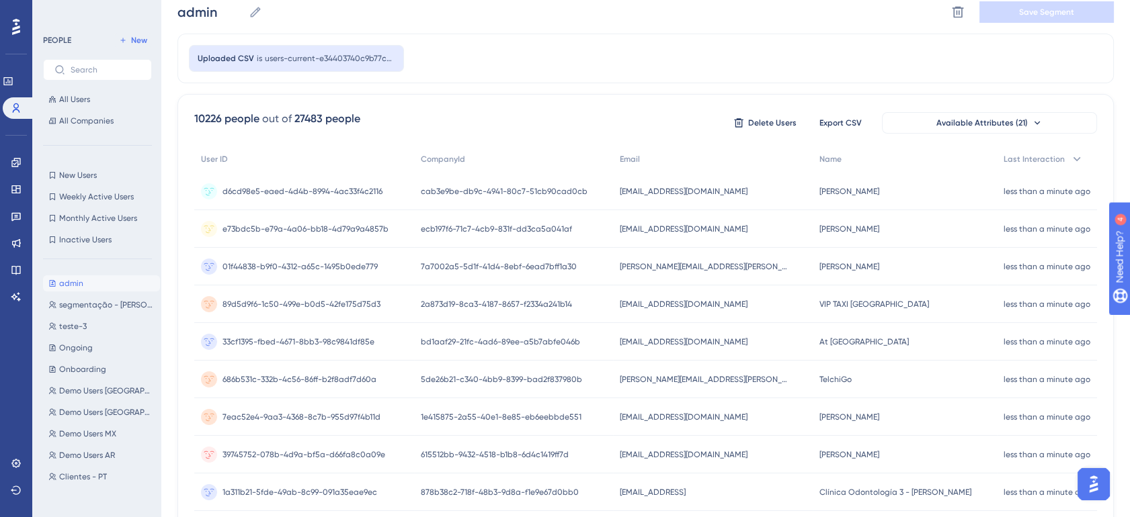
scroll to position [0, 0]
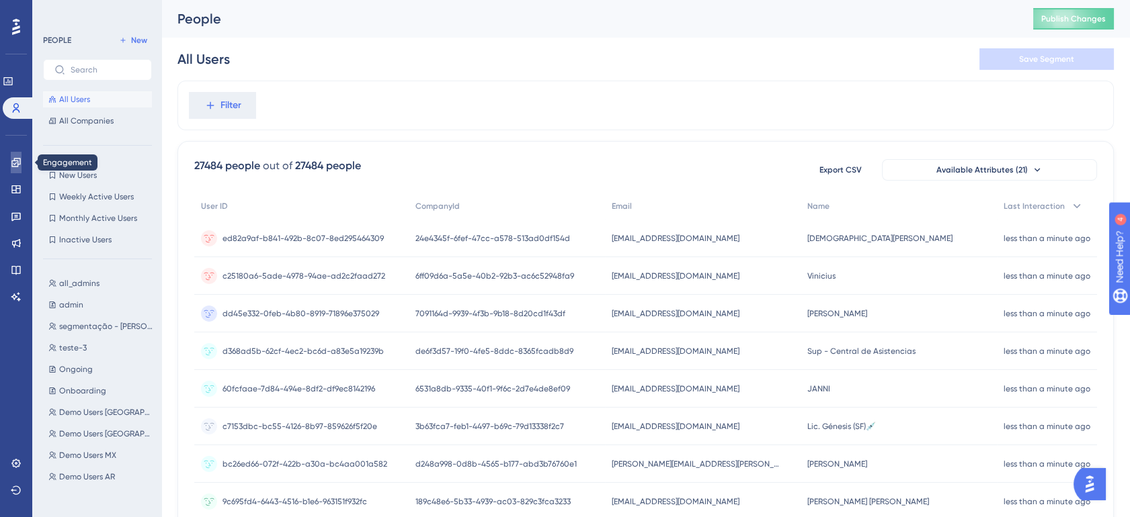
click at [11, 169] on link at bounding box center [16, 163] width 11 height 22
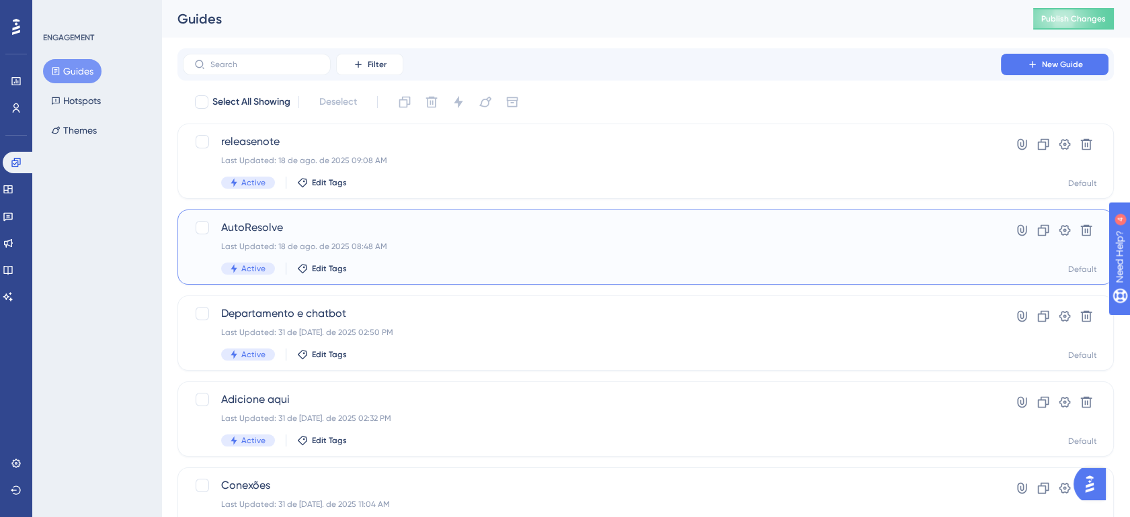
click at [462, 239] on div "AutoResolve Last Updated: 18 de ago. de 2025 08:48 AM Active Edit Tags" at bounding box center [591, 247] width 741 height 55
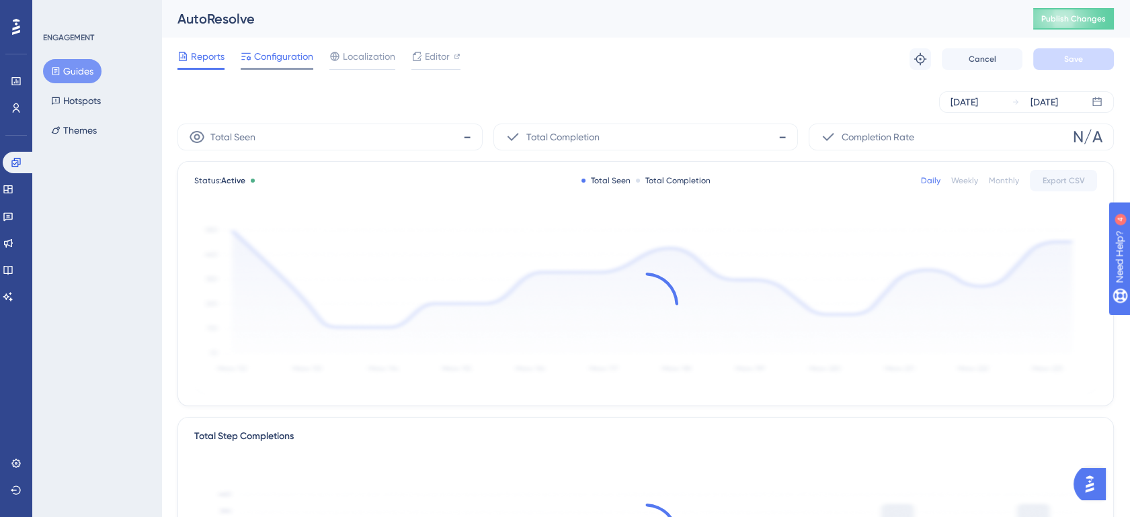
click at [285, 58] on span "Configuration" at bounding box center [283, 56] width 59 height 16
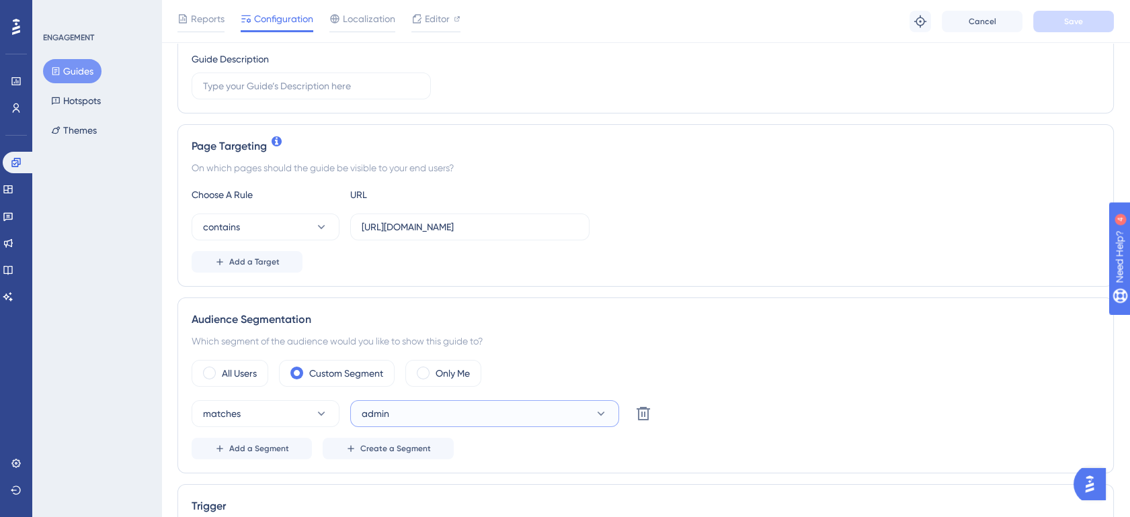
click at [442, 413] on button "admin" at bounding box center [484, 414] width 269 height 27
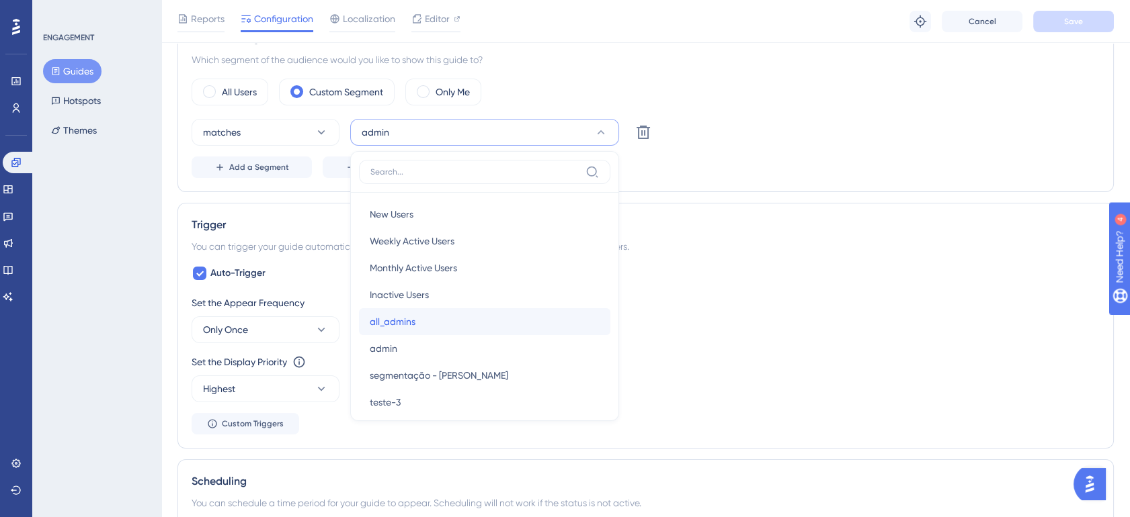
click at [460, 317] on div "all_admins all_admins" at bounding box center [485, 321] width 230 height 27
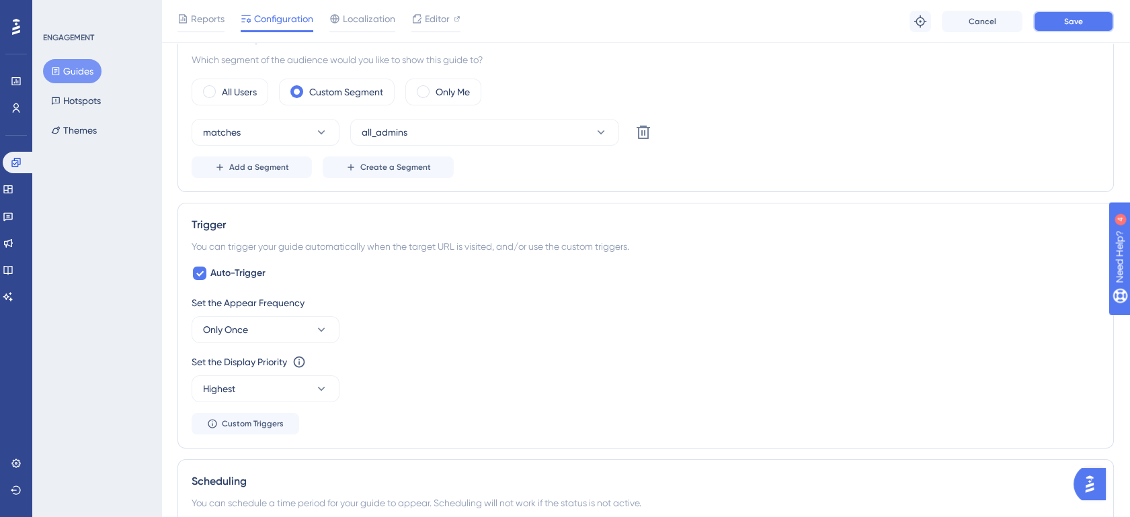
click at [1088, 27] on button "Save" at bounding box center [1073, 22] width 81 height 22
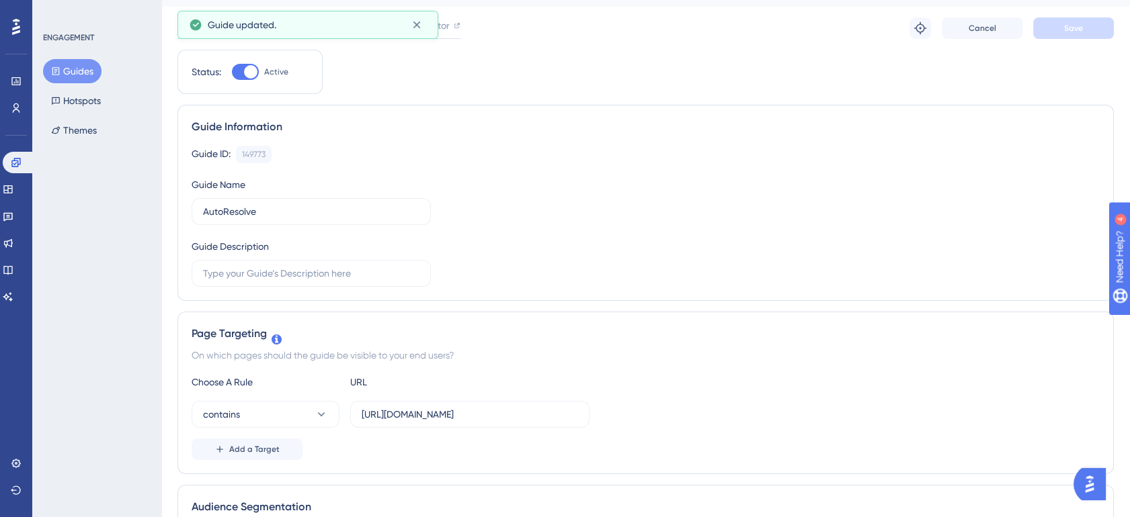
scroll to position [0, 0]
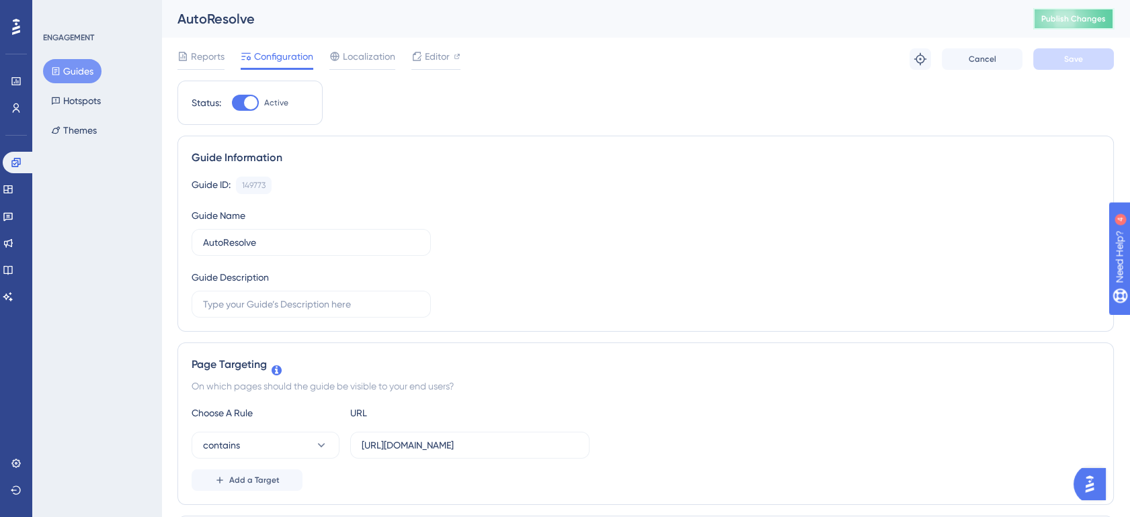
click at [1075, 15] on span "Publish Changes" at bounding box center [1073, 18] width 65 height 11
